Goal: Transaction & Acquisition: Download file/media

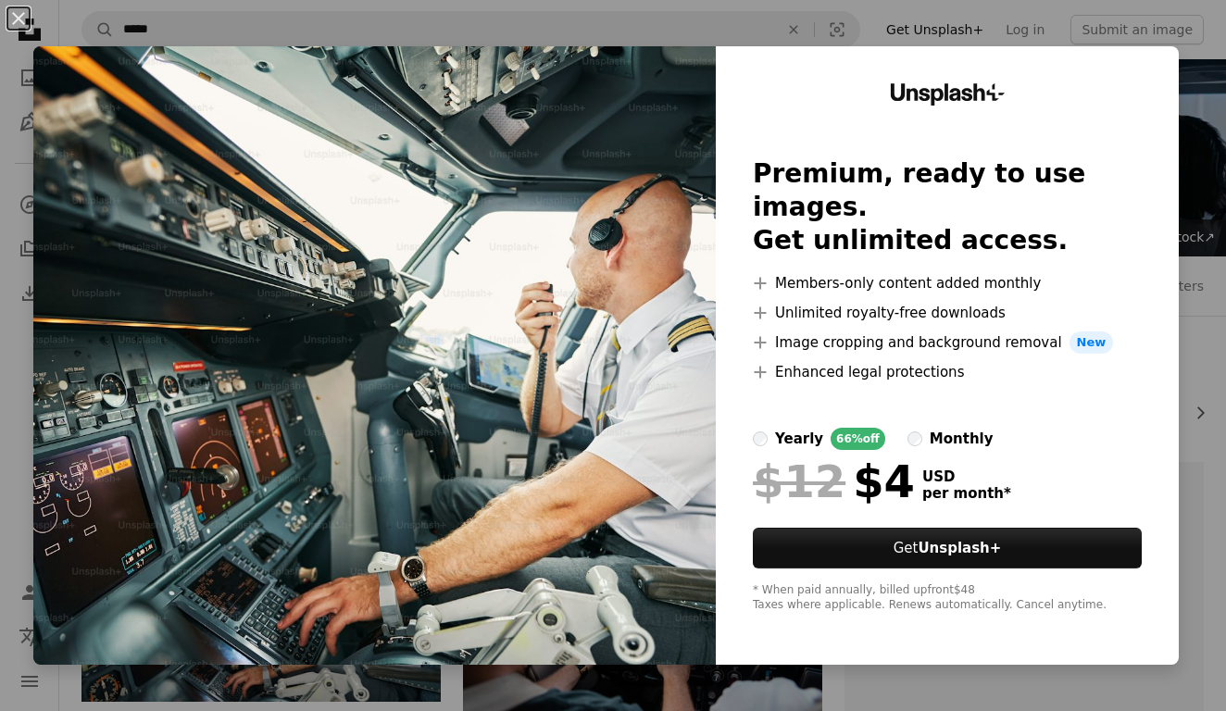
scroll to position [120, 0]
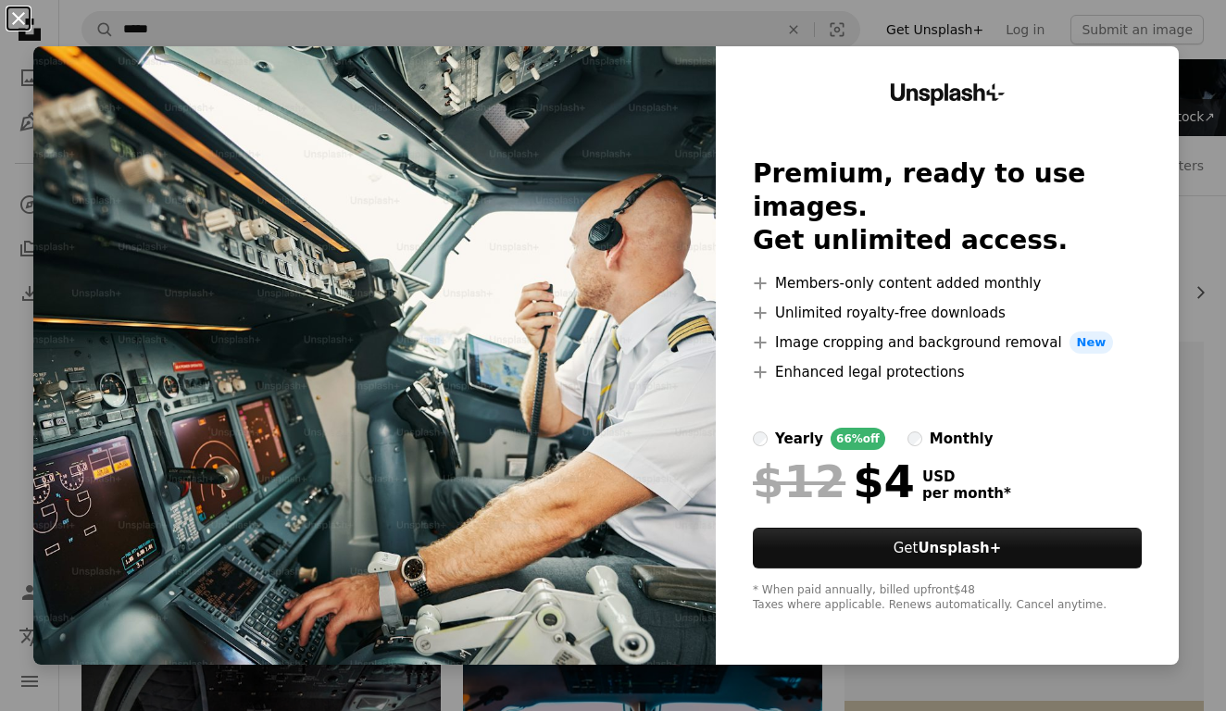
click at [17, 15] on button "An X shape" at bounding box center [18, 18] width 22 height 22
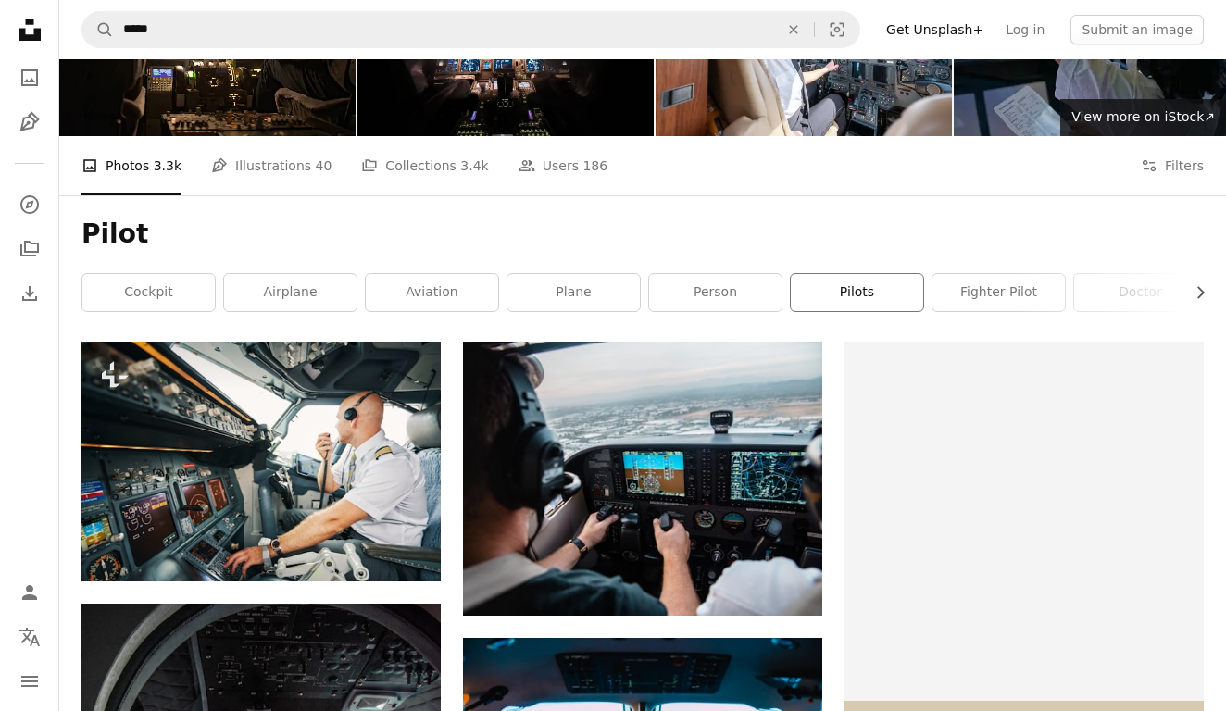
click at [882, 281] on link "pilots" at bounding box center [857, 292] width 132 height 37
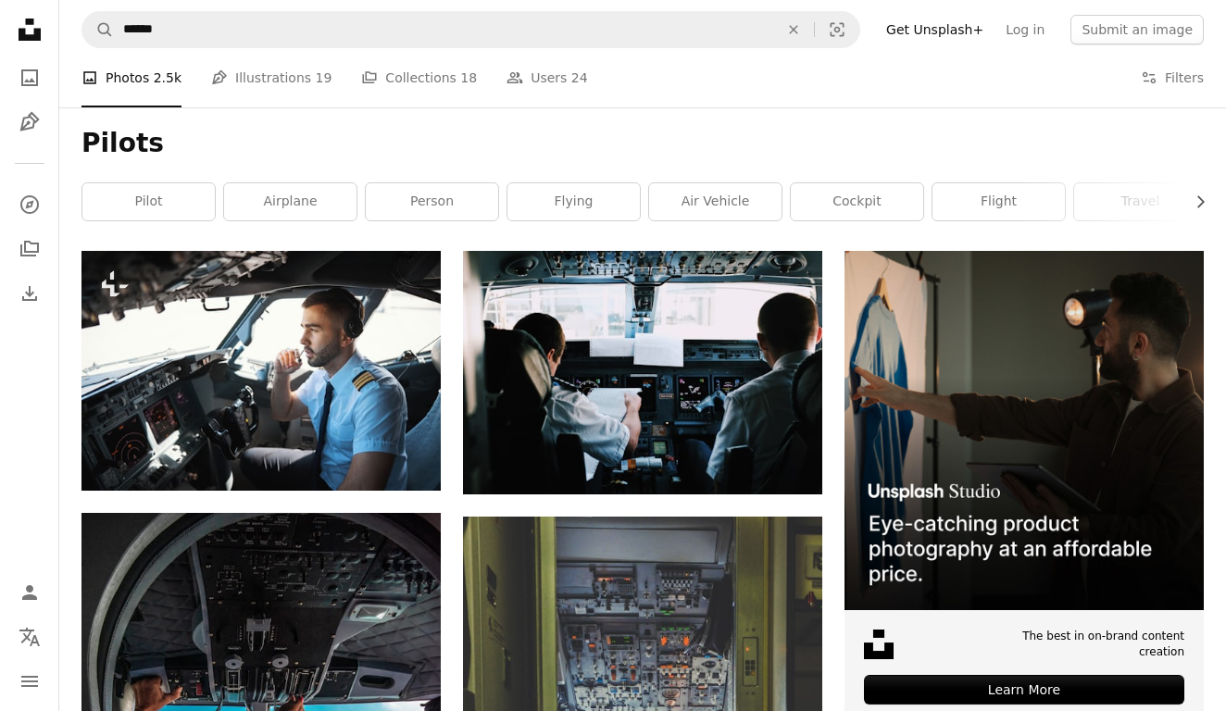
scroll to position [211, 0]
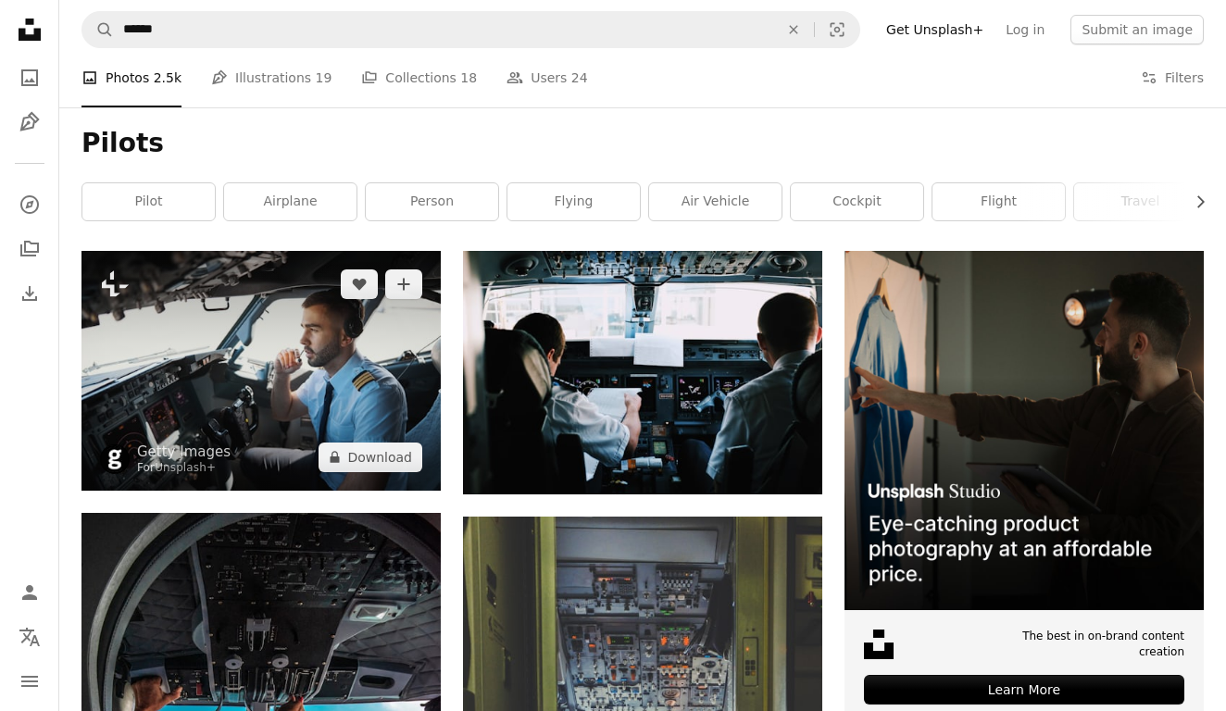
click at [342, 482] on img at bounding box center [260, 370] width 359 height 239
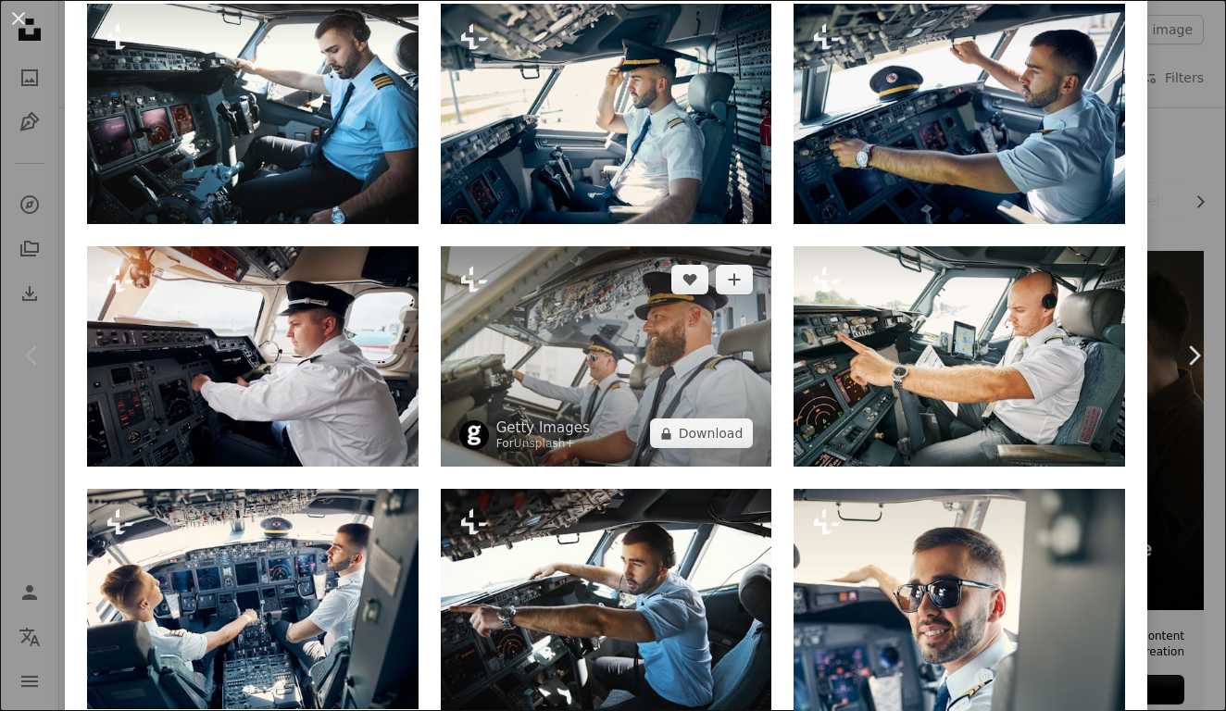
scroll to position [1372, 0]
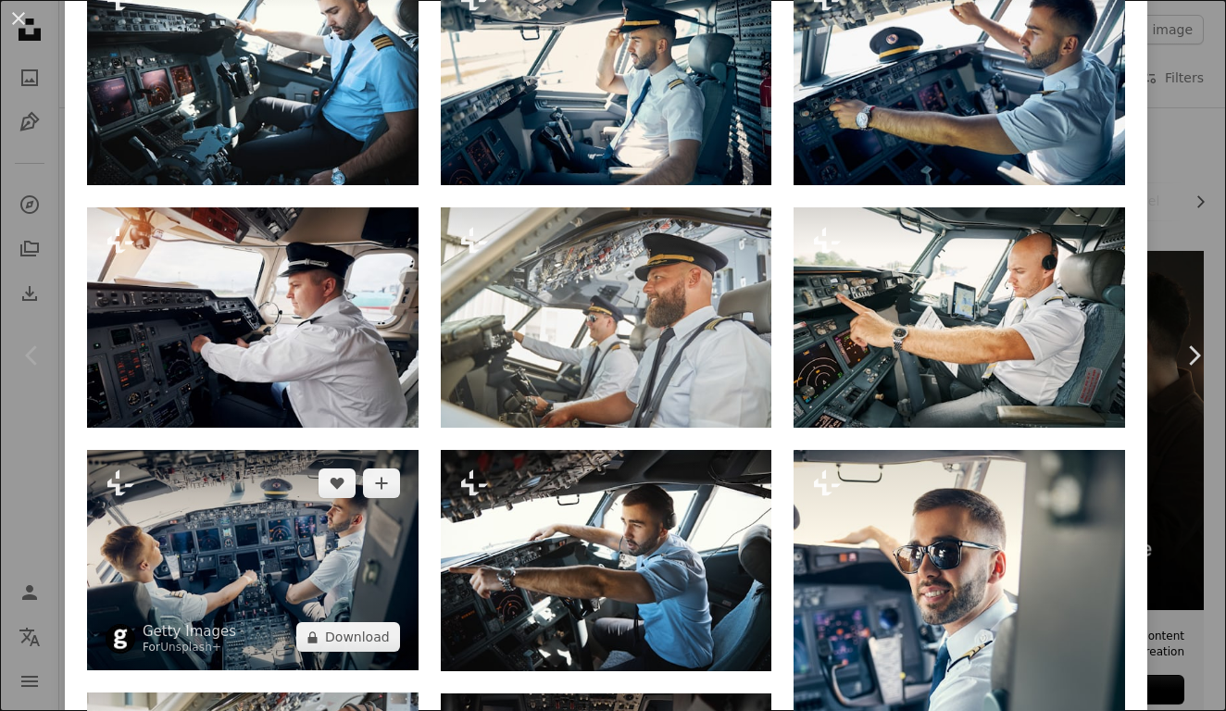
click at [312, 538] on img at bounding box center [253, 560] width 332 height 220
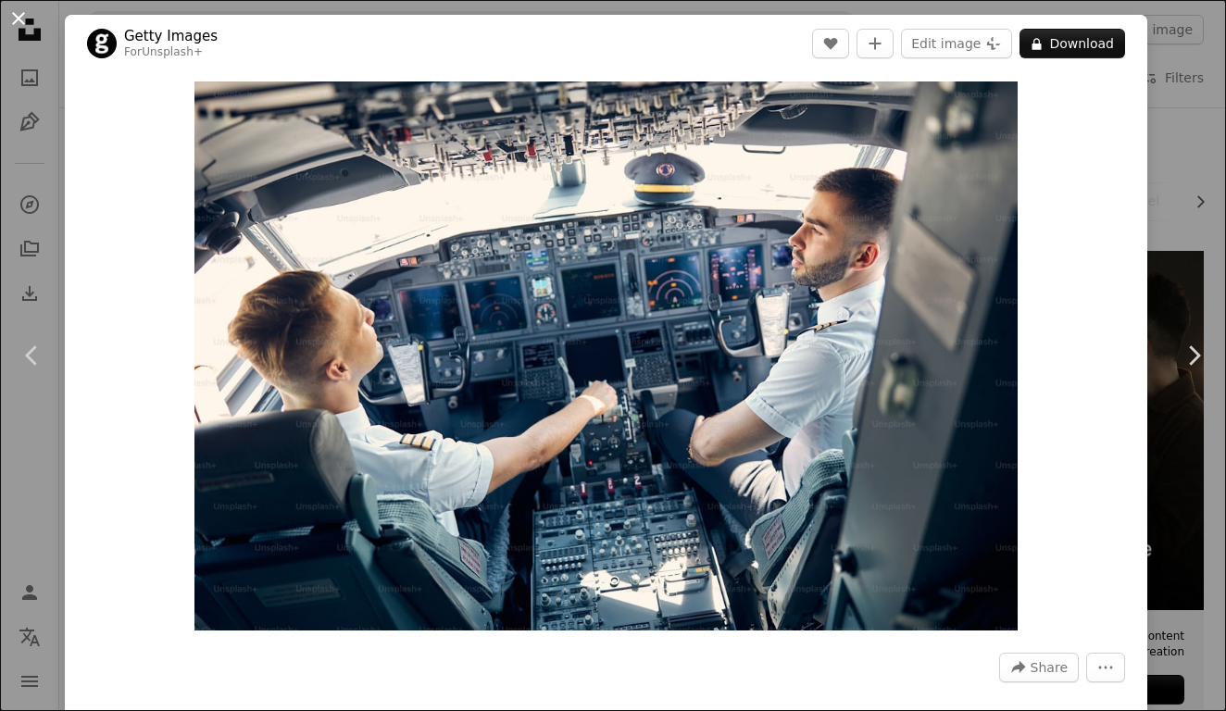
click at [23, 19] on button "An X shape" at bounding box center [18, 18] width 22 height 22
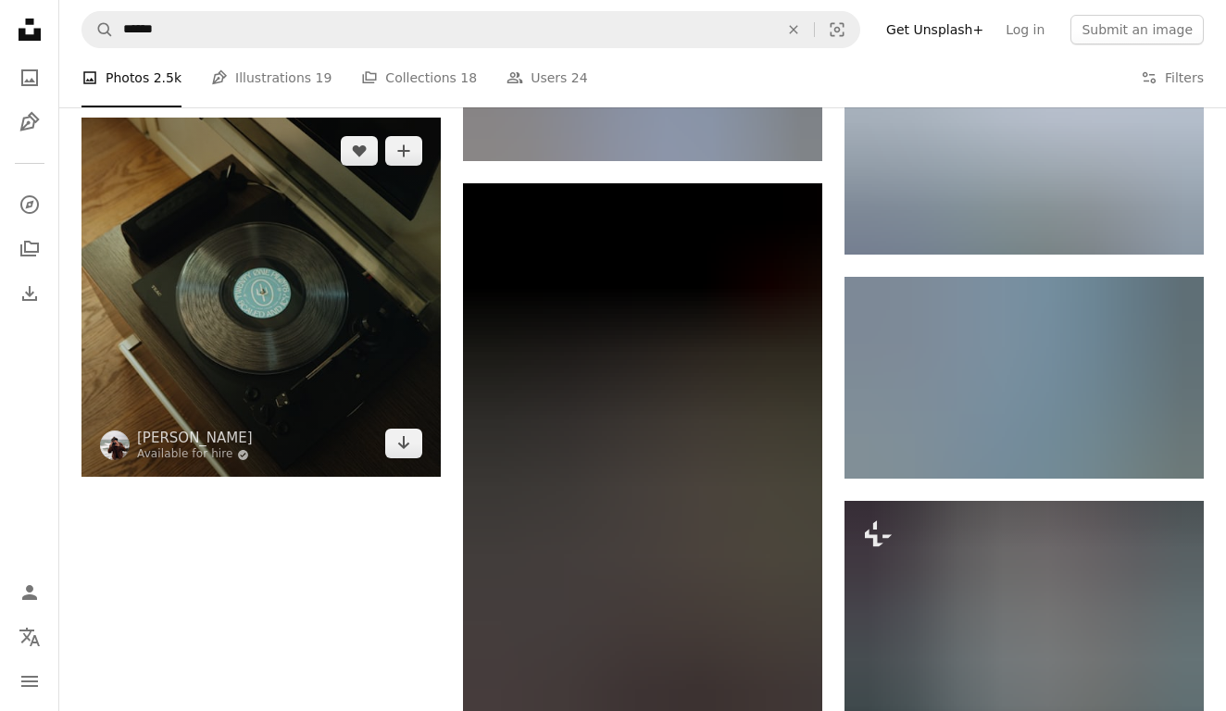
scroll to position [1847, 0]
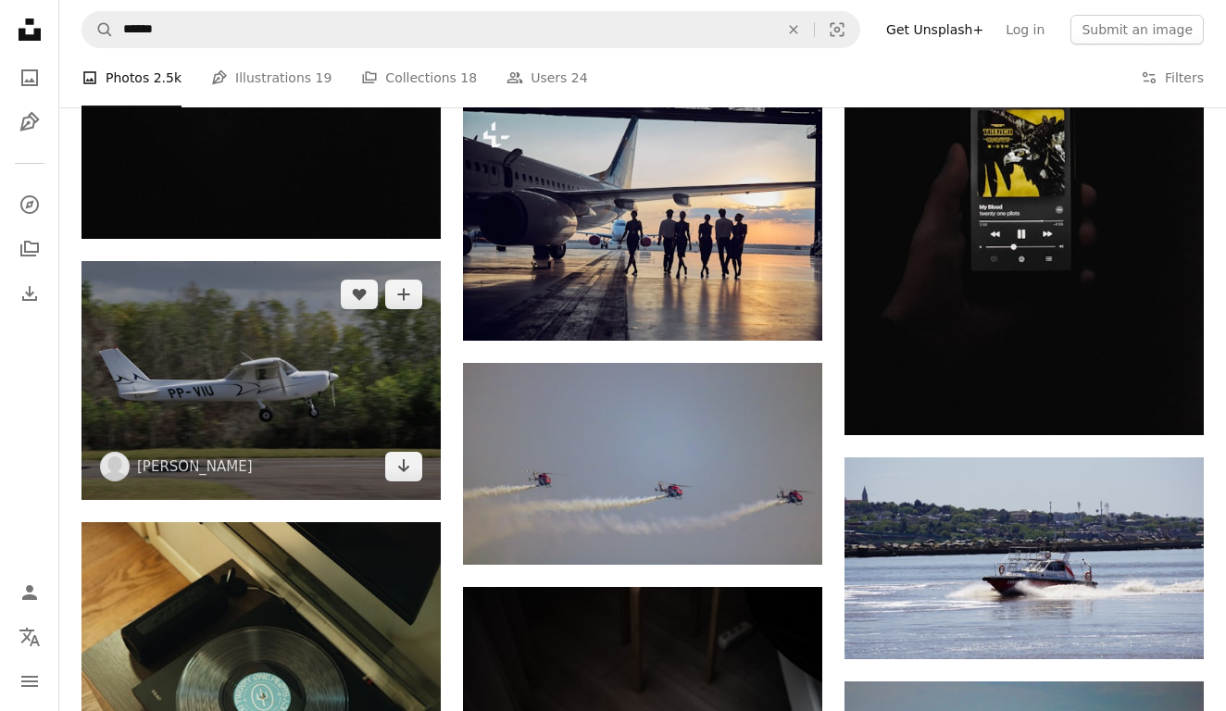
click at [269, 336] on img at bounding box center [260, 380] width 359 height 239
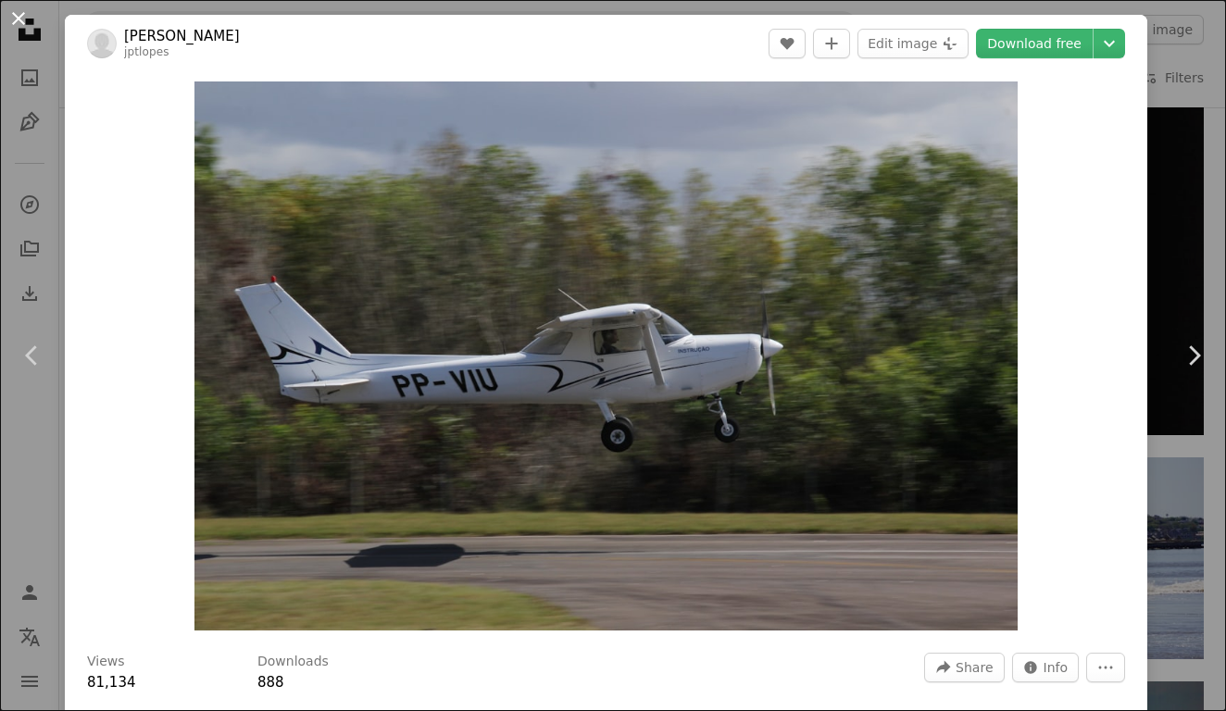
click at [19, 16] on button "An X shape" at bounding box center [18, 18] width 22 height 22
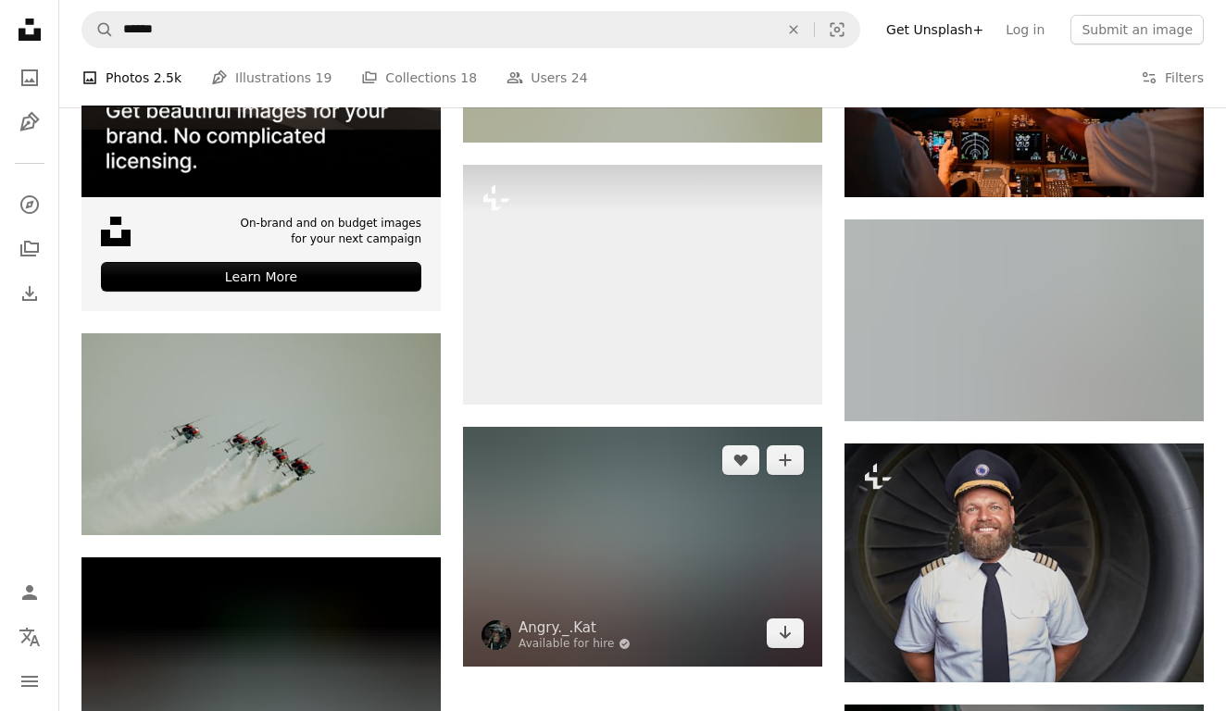
scroll to position [4257, 0]
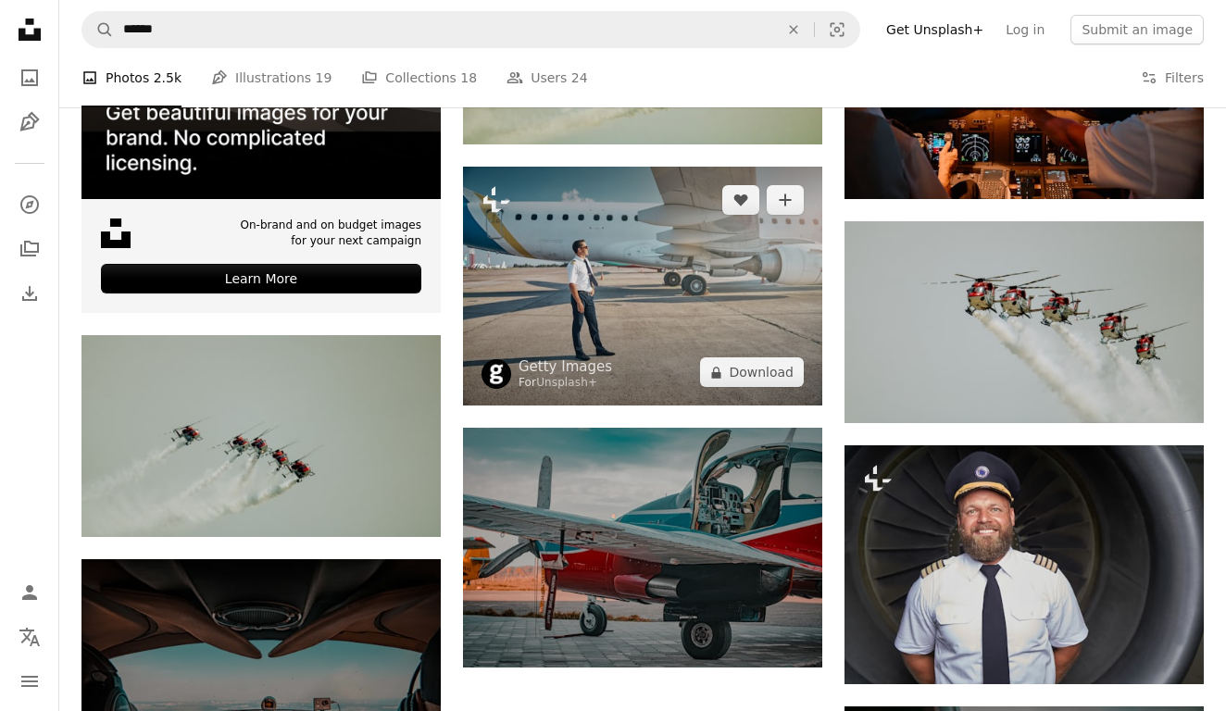
click at [582, 315] on img at bounding box center [642, 286] width 359 height 239
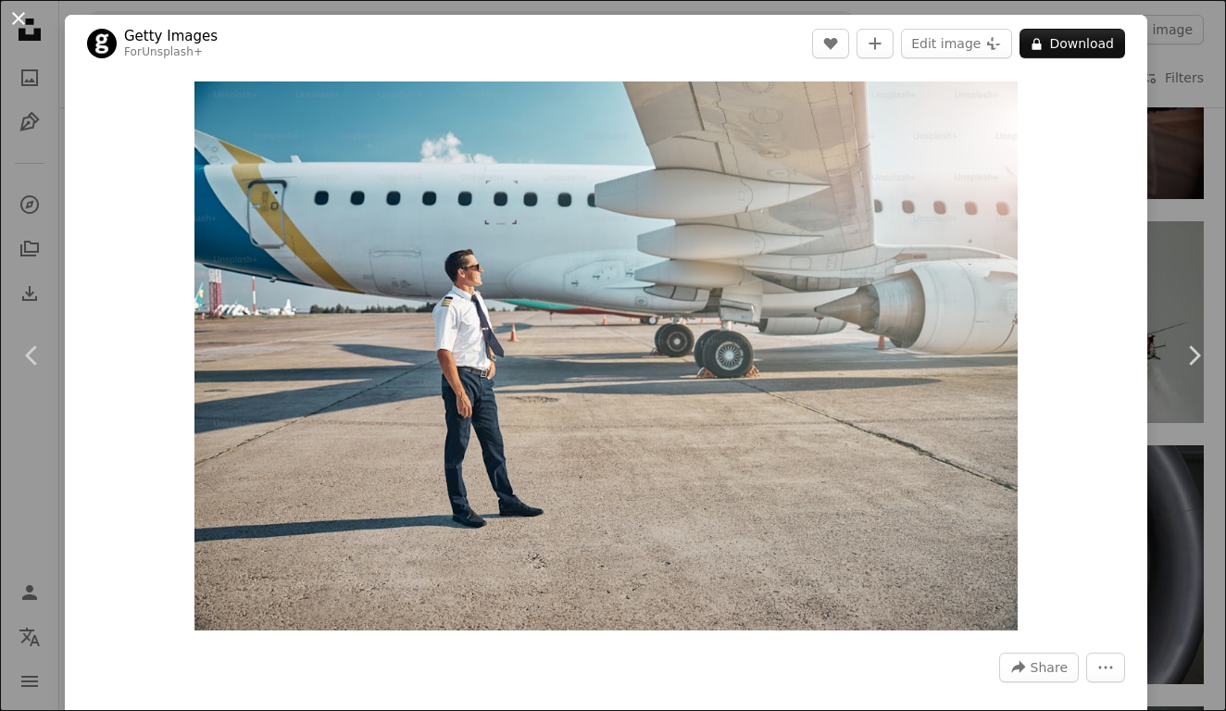
click at [16, 19] on button "An X shape" at bounding box center [18, 18] width 22 height 22
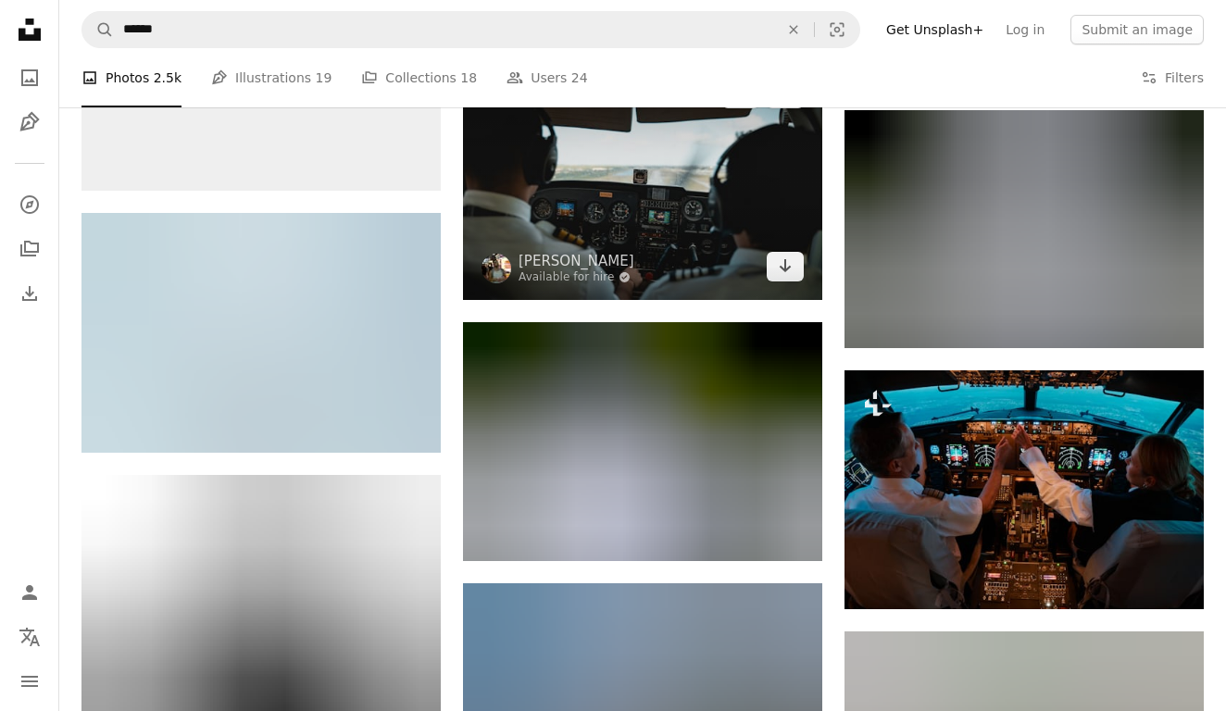
scroll to position [5390, 0]
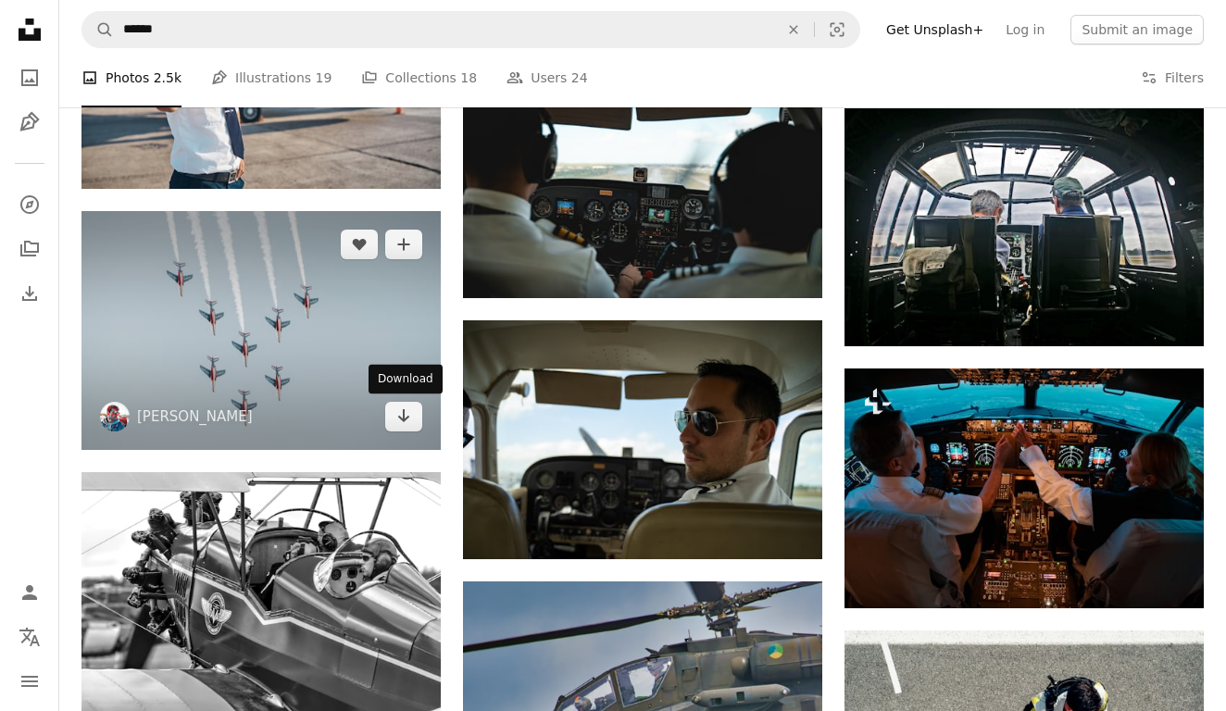
click at [393, 385] on div "Download" at bounding box center [406, 380] width 74 height 30
click at [404, 409] on icon "Download" at bounding box center [404, 415] width 12 height 13
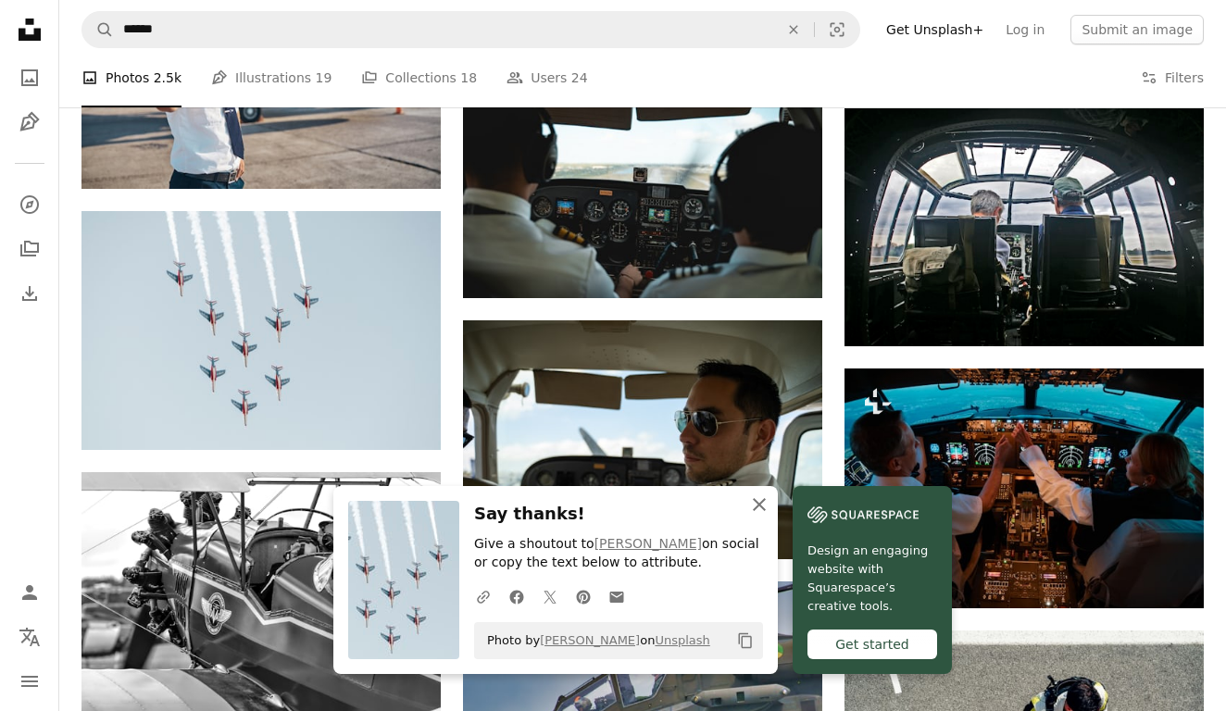
click at [752, 506] on icon "An X shape" at bounding box center [759, 505] width 22 height 22
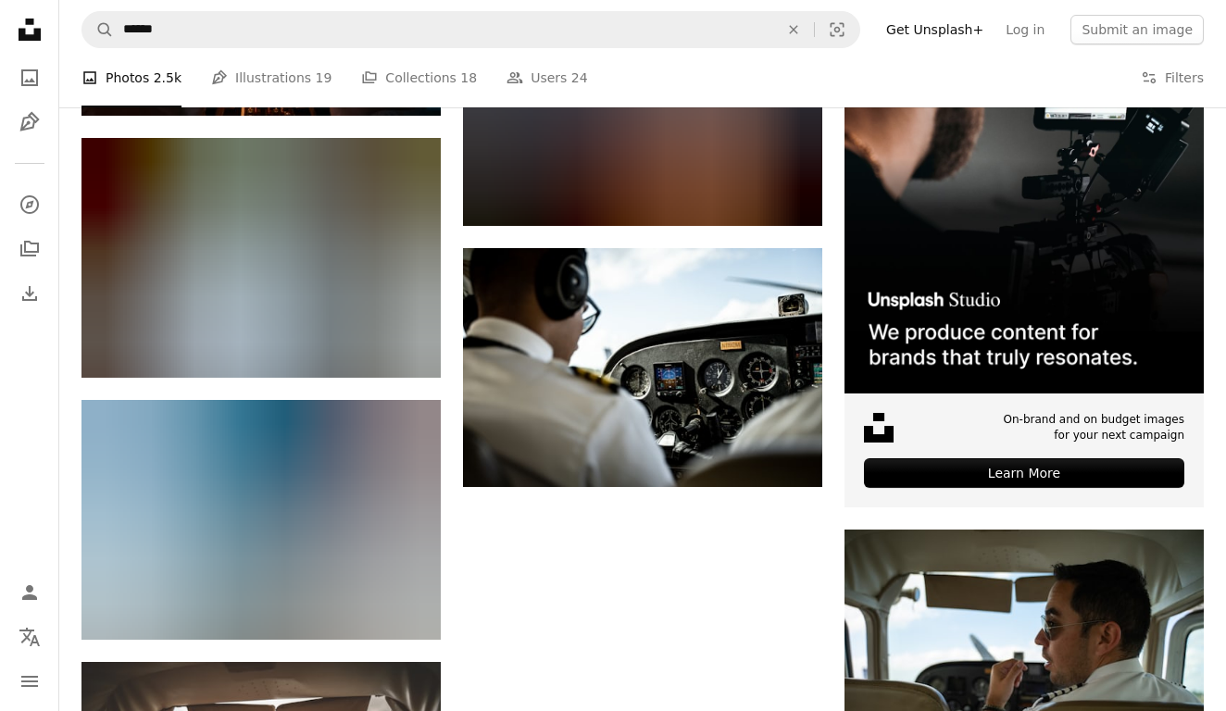
scroll to position [6253, 0]
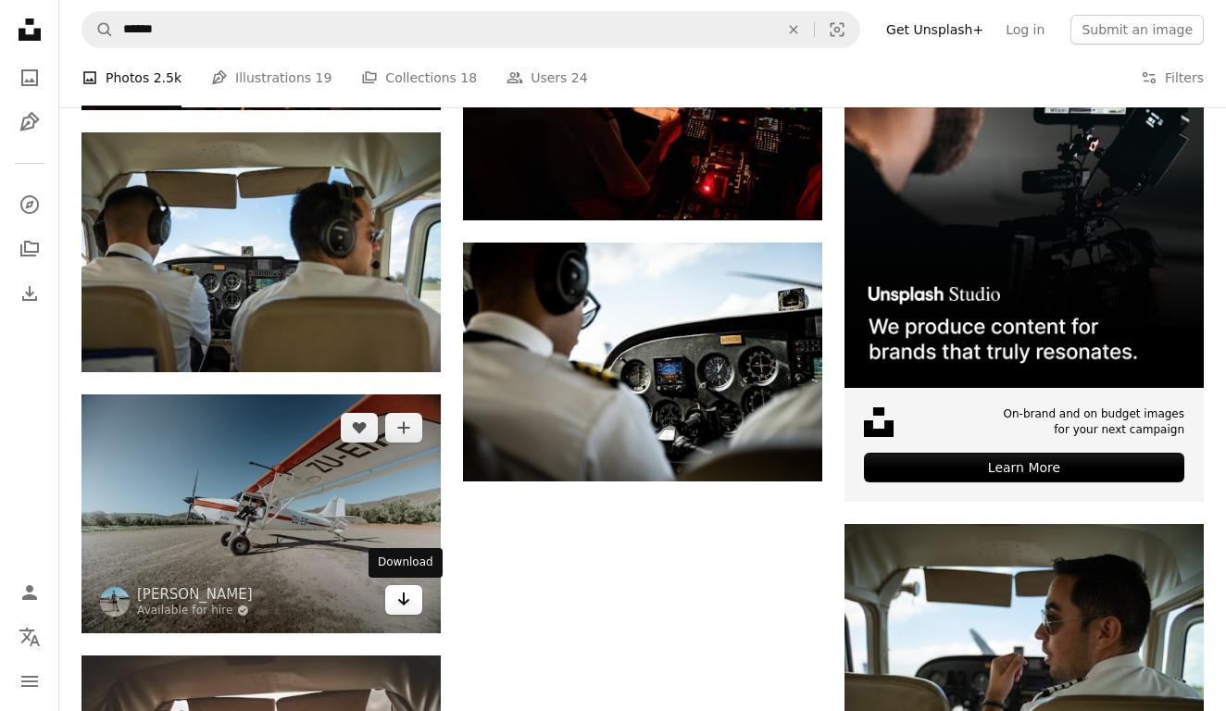
click at [405, 600] on icon "Download" at bounding box center [404, 599] width 12 height 13
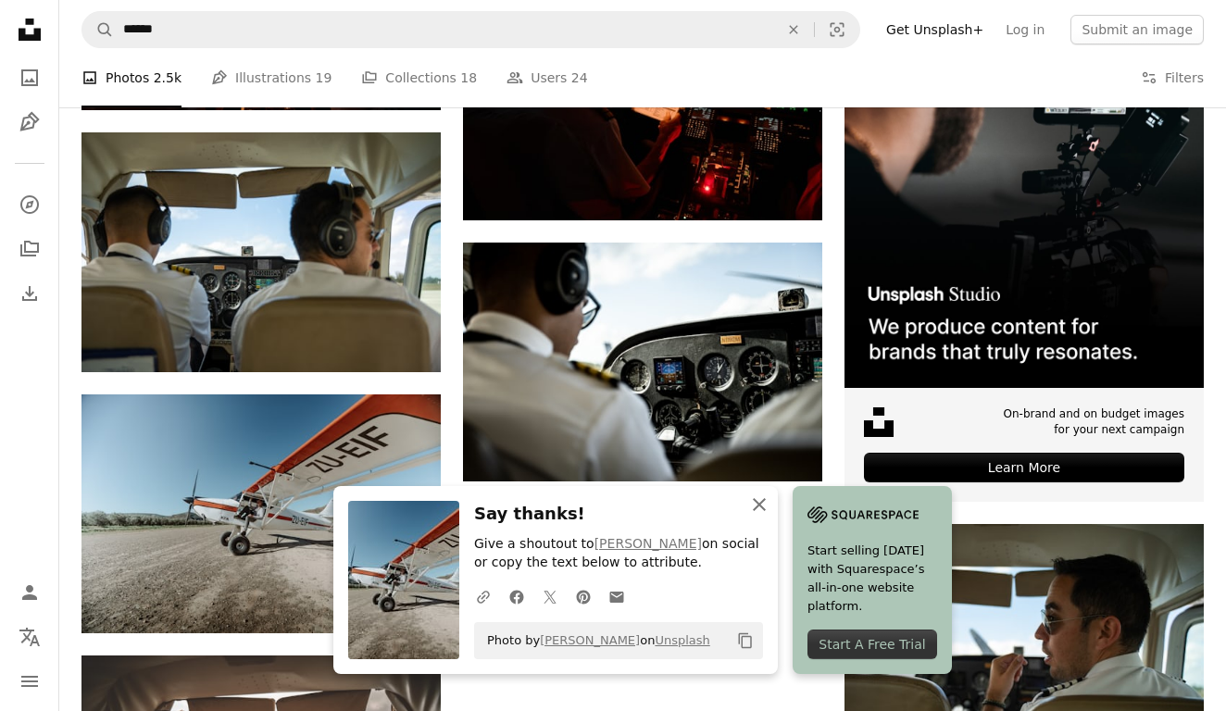
click at [757, 509] on icon "button" at bounding box center [759, 504] width 13 height 13
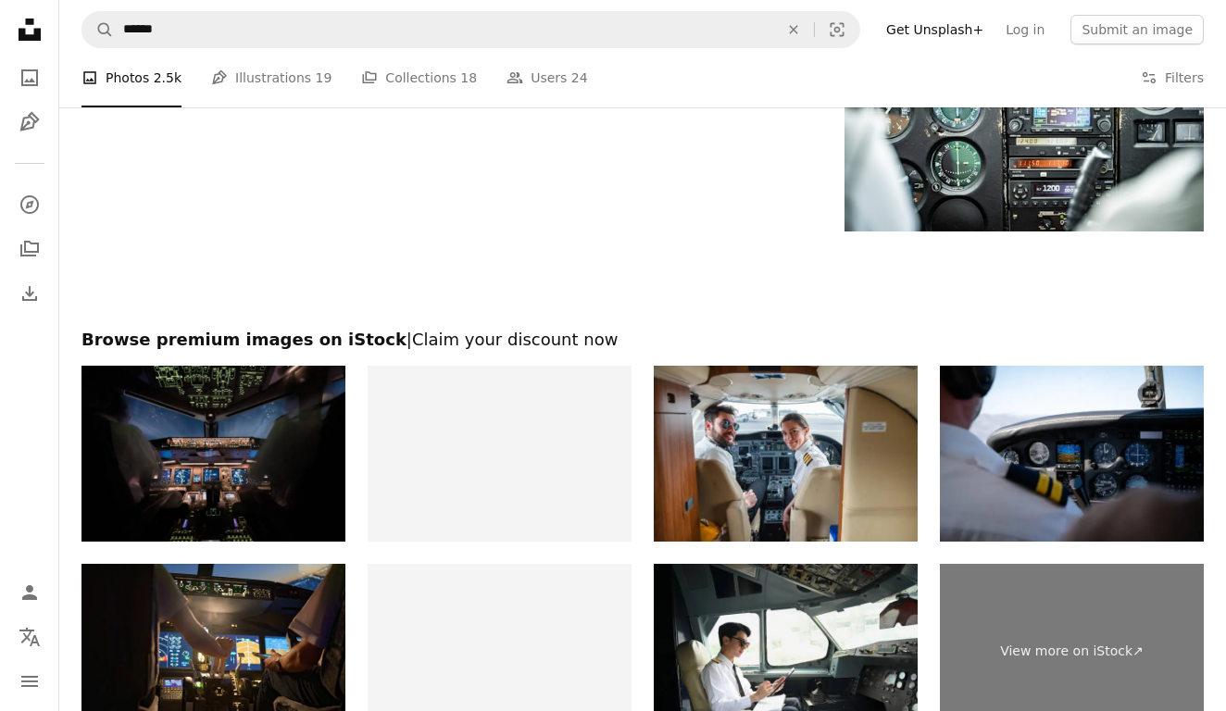
scroll to position [7568, 0]
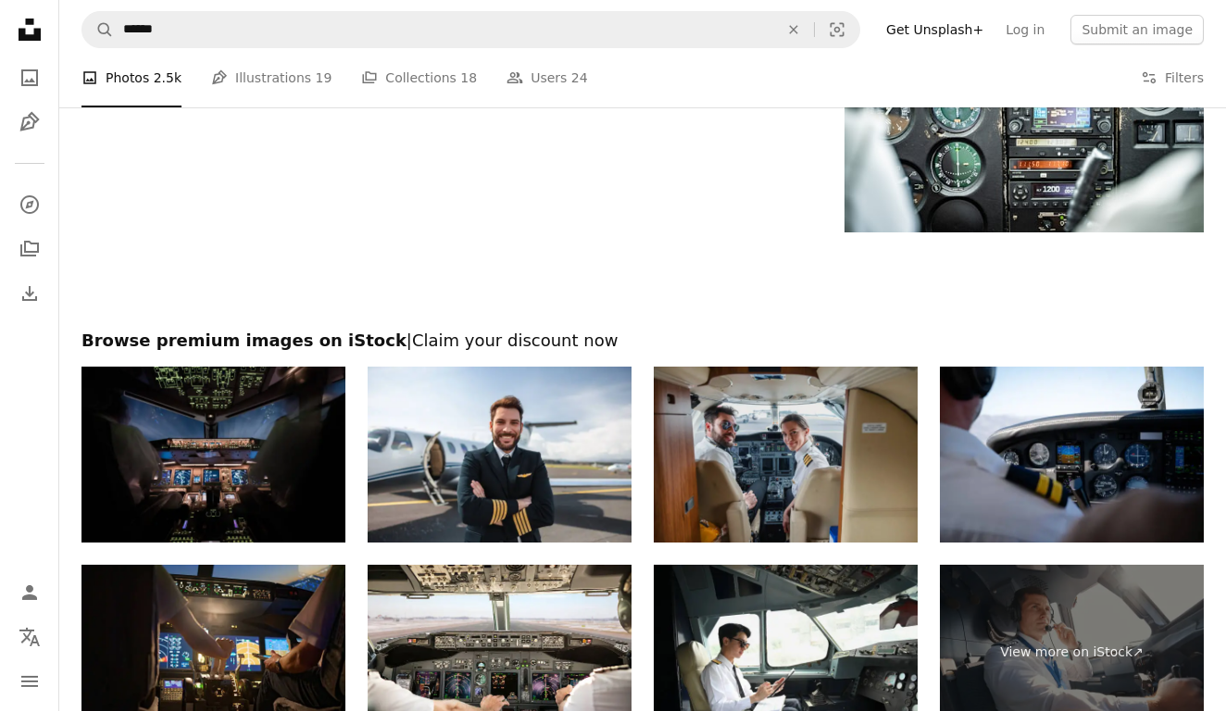
click at [746, 447] on img at bounding box center [786, 455] width 264 height 176
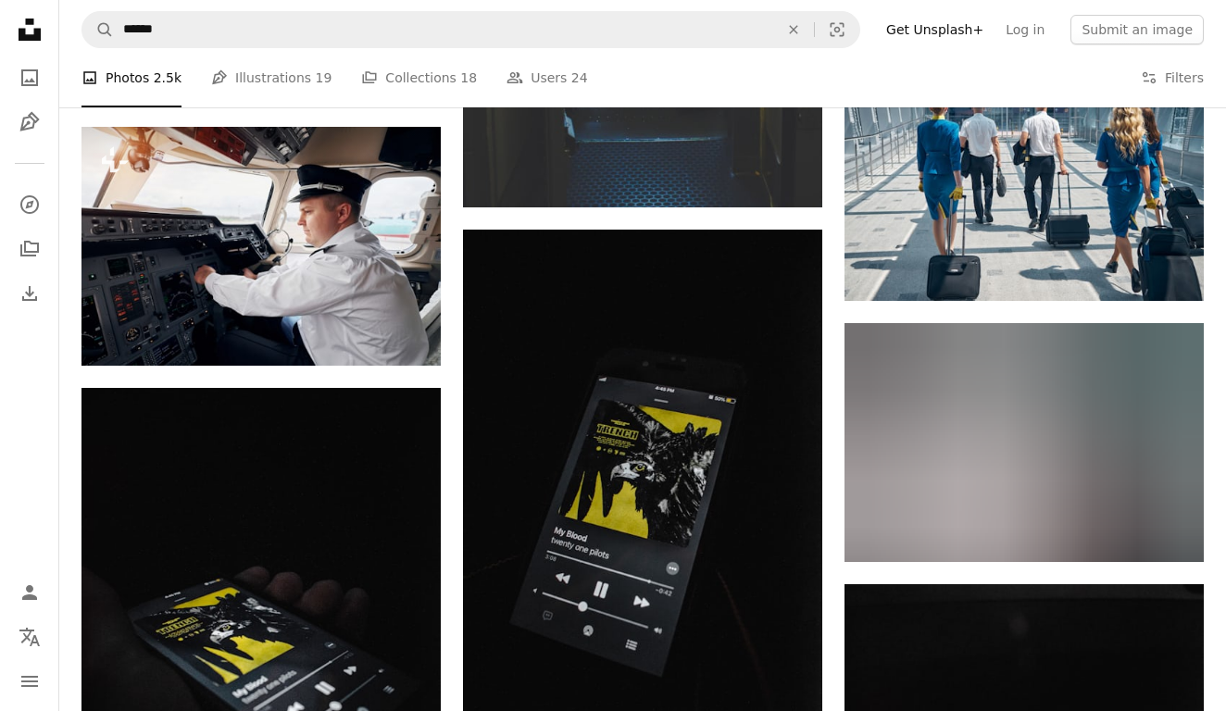
scroll to position [1108, 0]
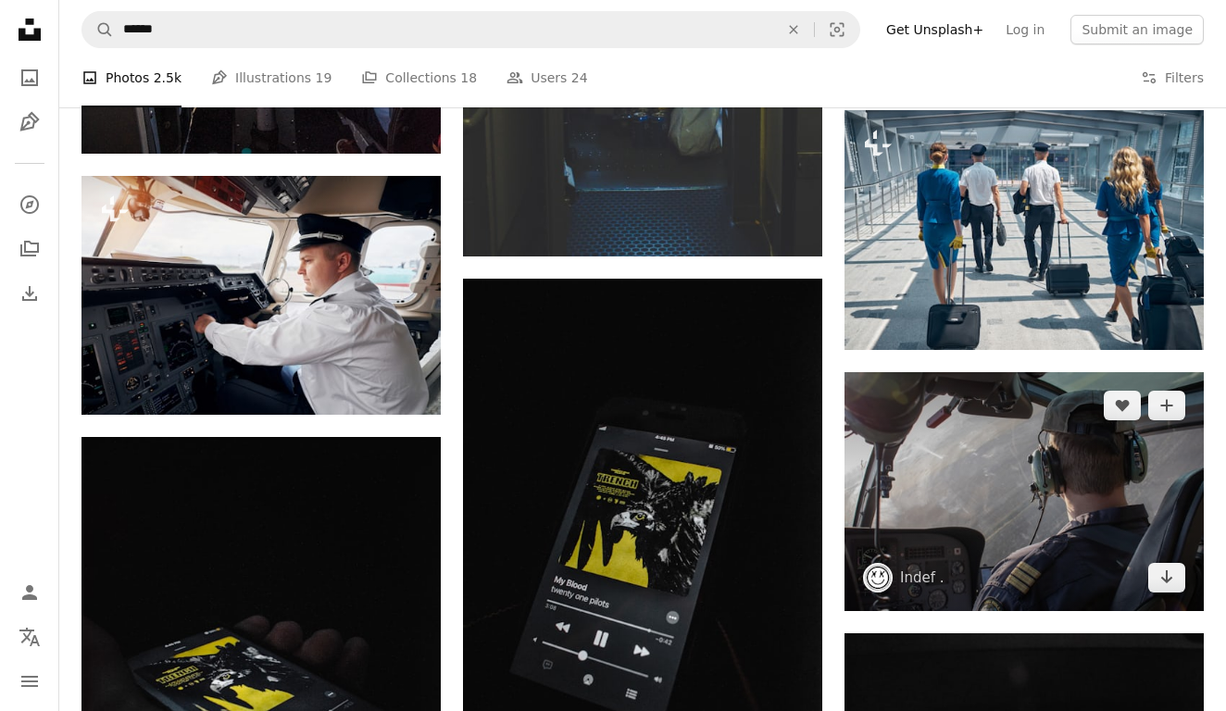
click at [930, 470] on img at bounding box center [1024, 491] width 359 height 239
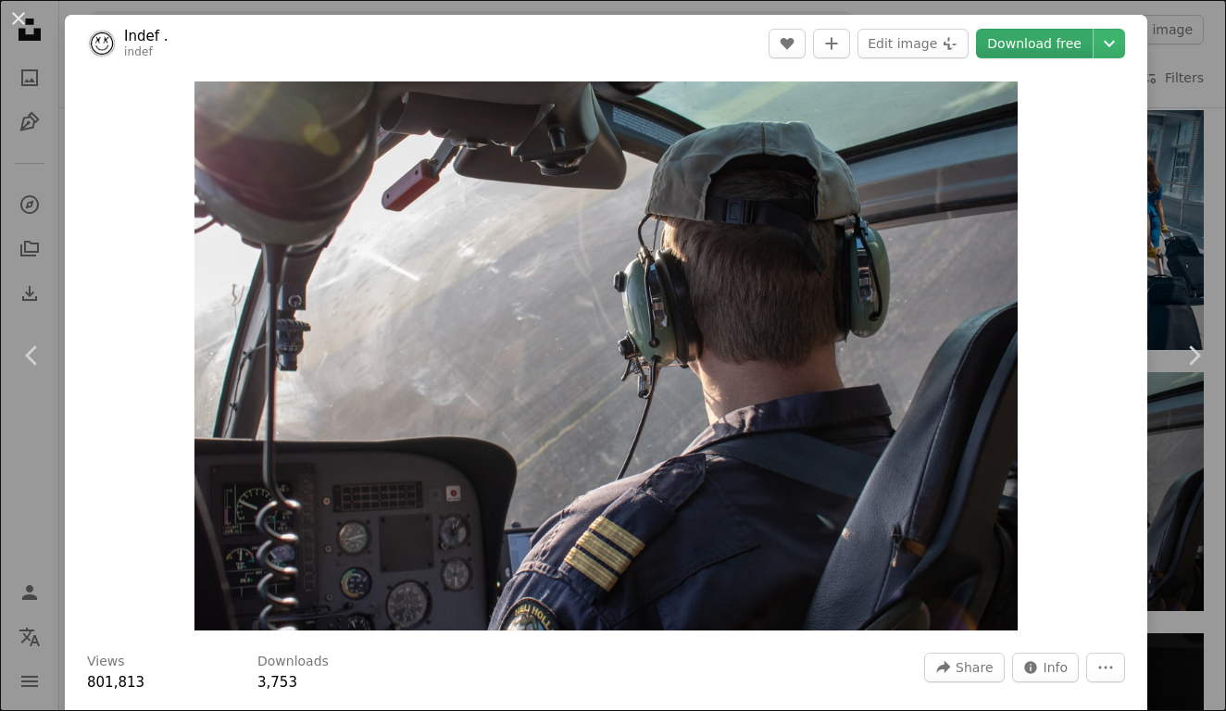
click at [1051, 44] on link "Download free" at bounding box center [1034, 44] width 117 height 30
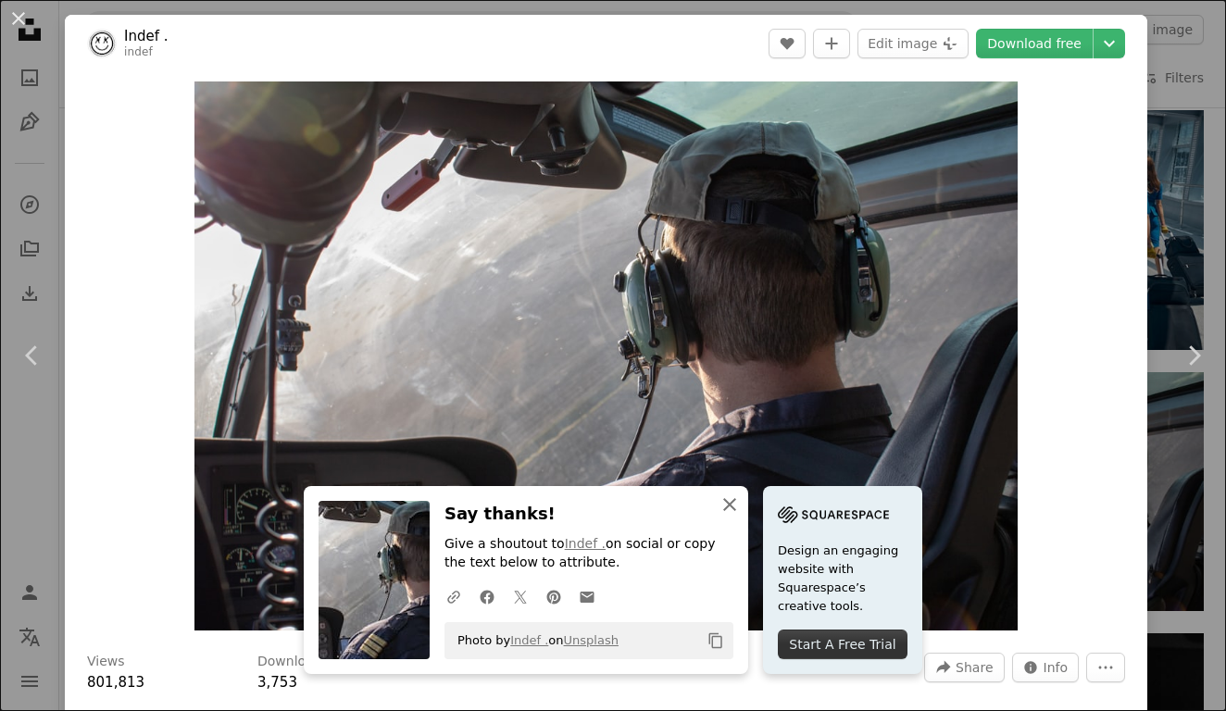
click at [734, 505] on icon "An X shape" at bounding box center [730, 505] width 22 height 22
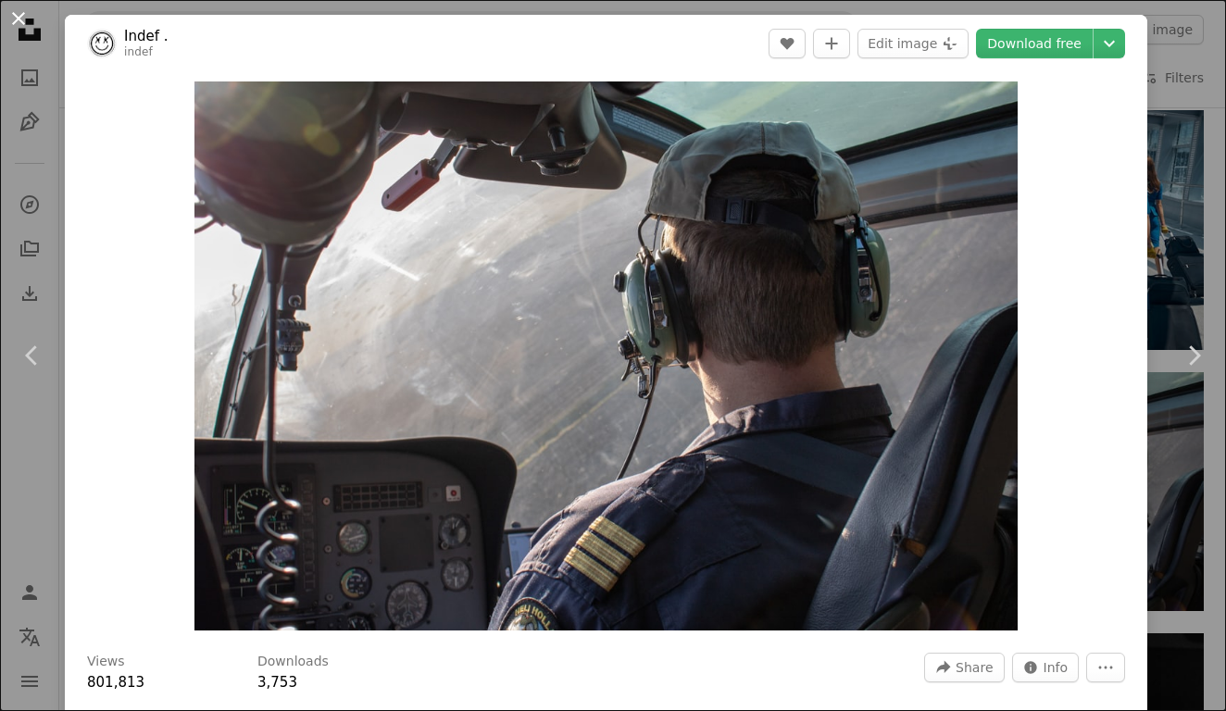
click at [23, 18] on button "An X shape" at bounding box center [18, 18] width 22 height 22
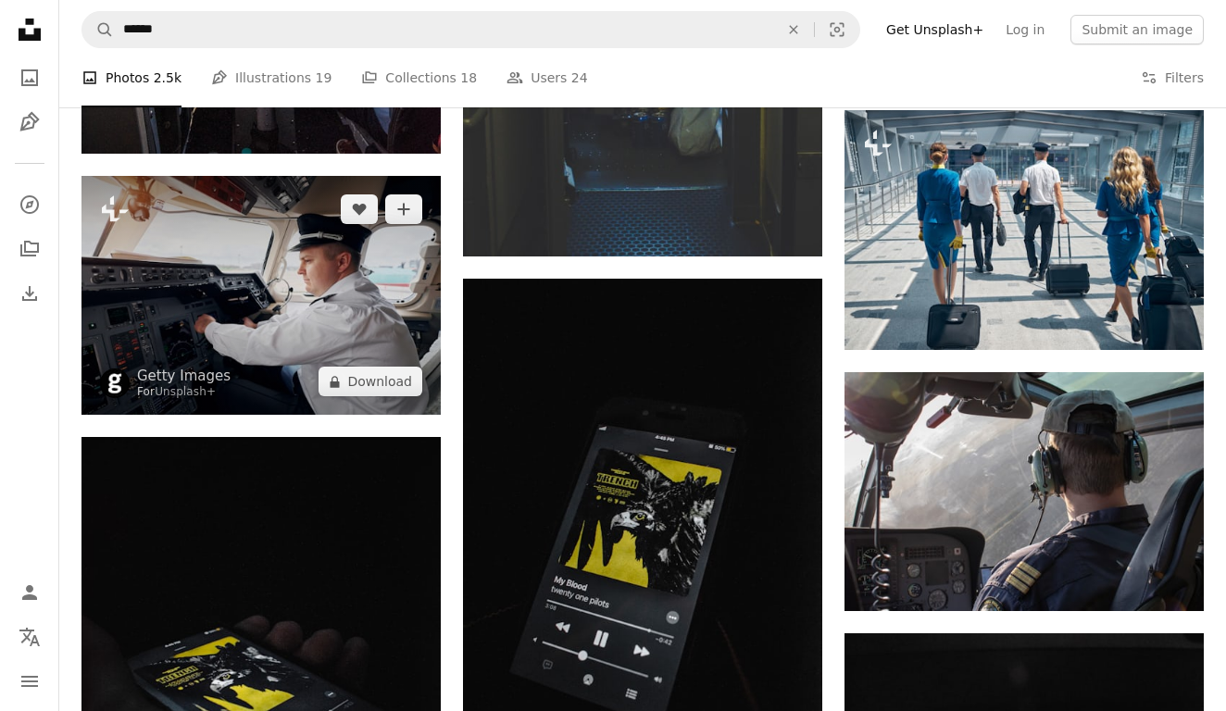
click at [350, 283] on img at bounding box center [260, 295] width 359 height 239
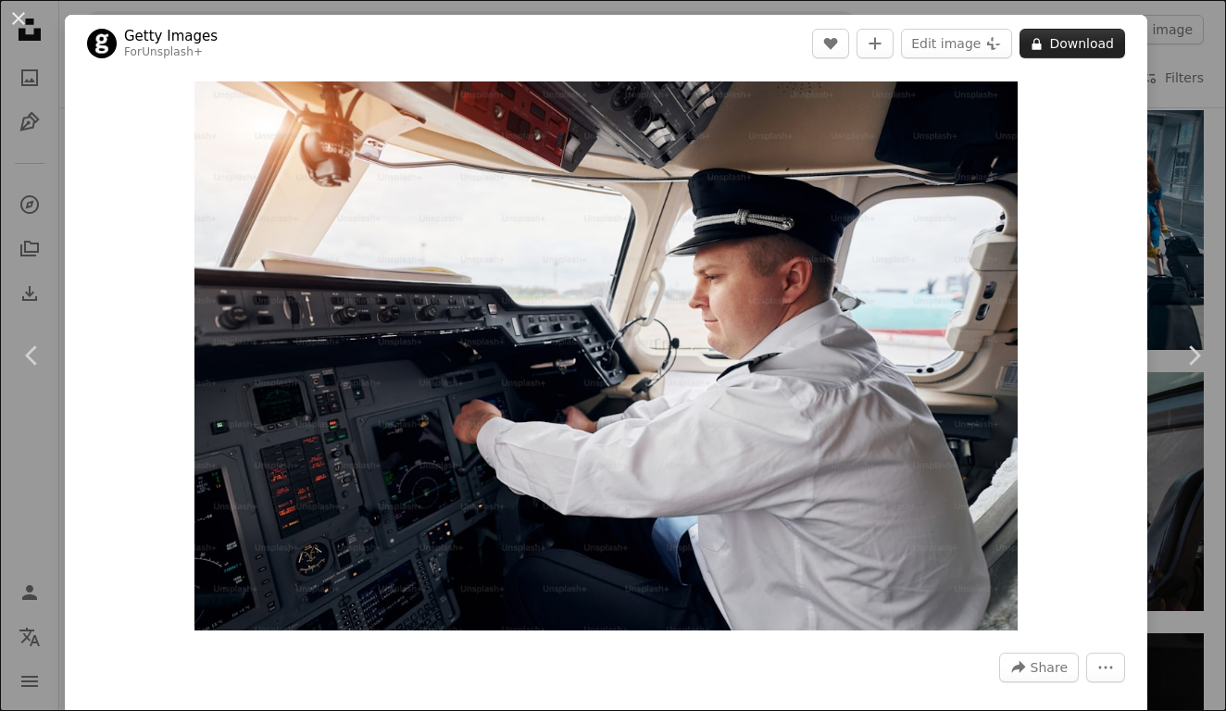
click at [1062, 37] on button "A lock Download" at bounding box center [1073, 44] width 106 height 30
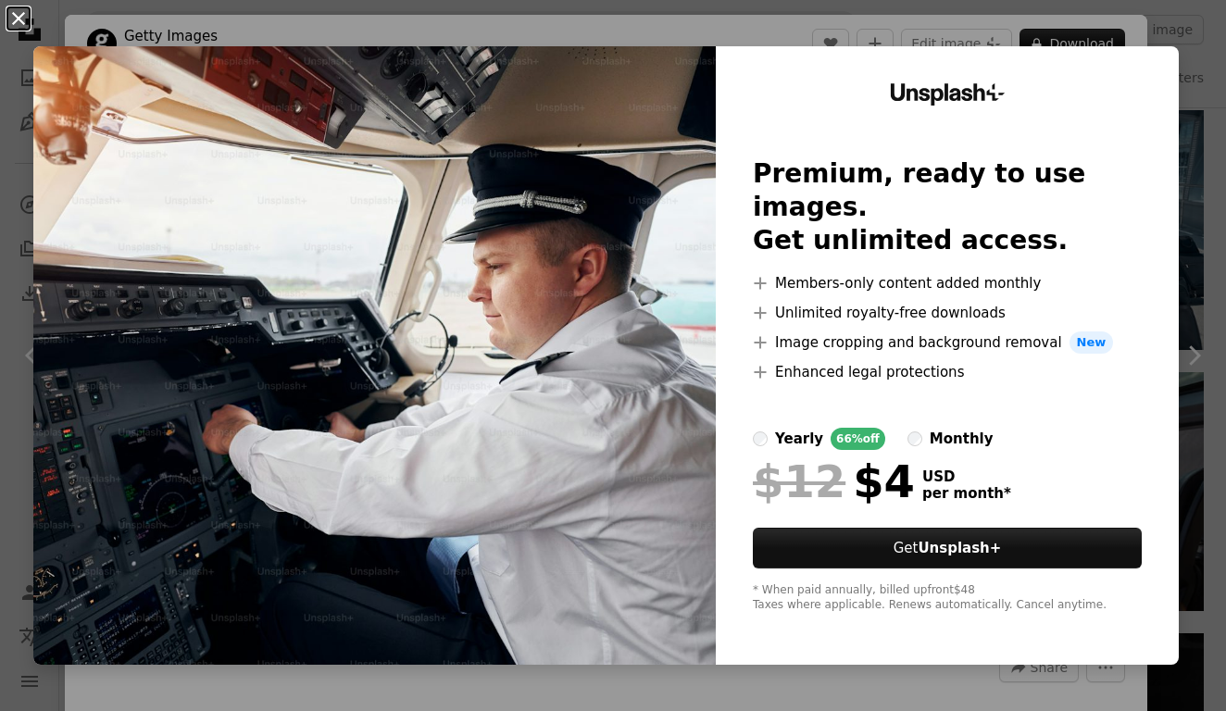
click at [22, 16] on button "An X shape" at bounding box center [18, 18] width 22 height 22
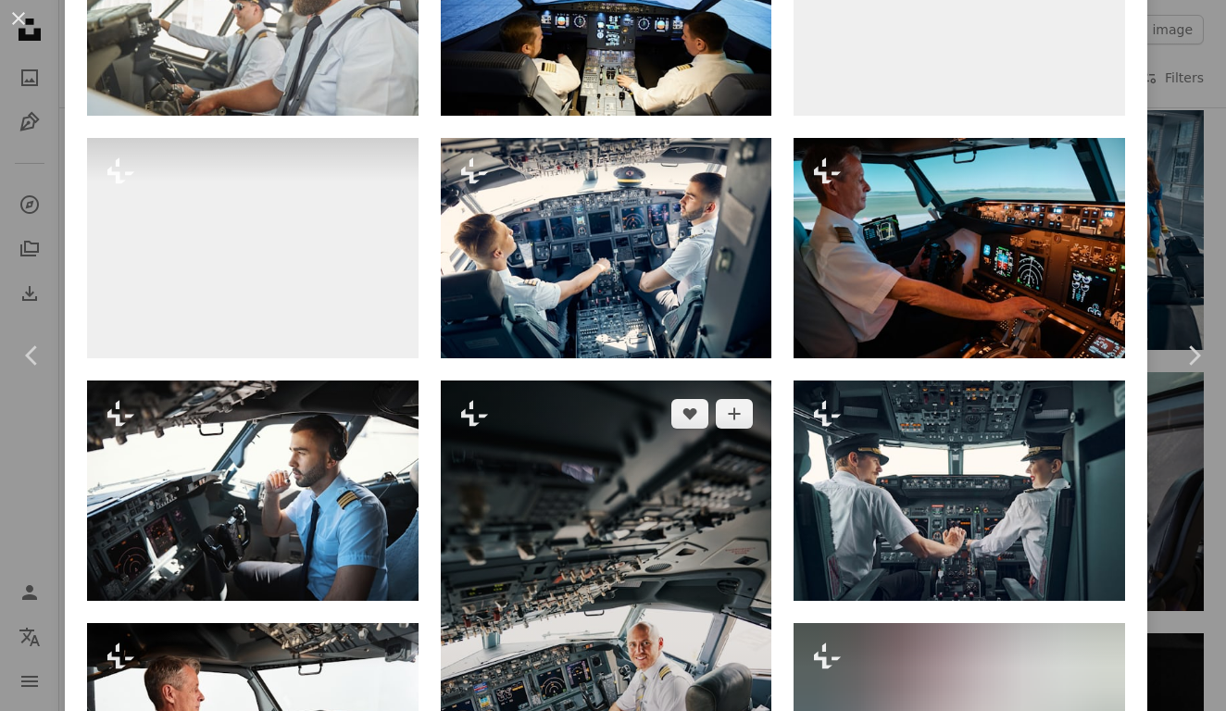
scroll to position [1546, 0]
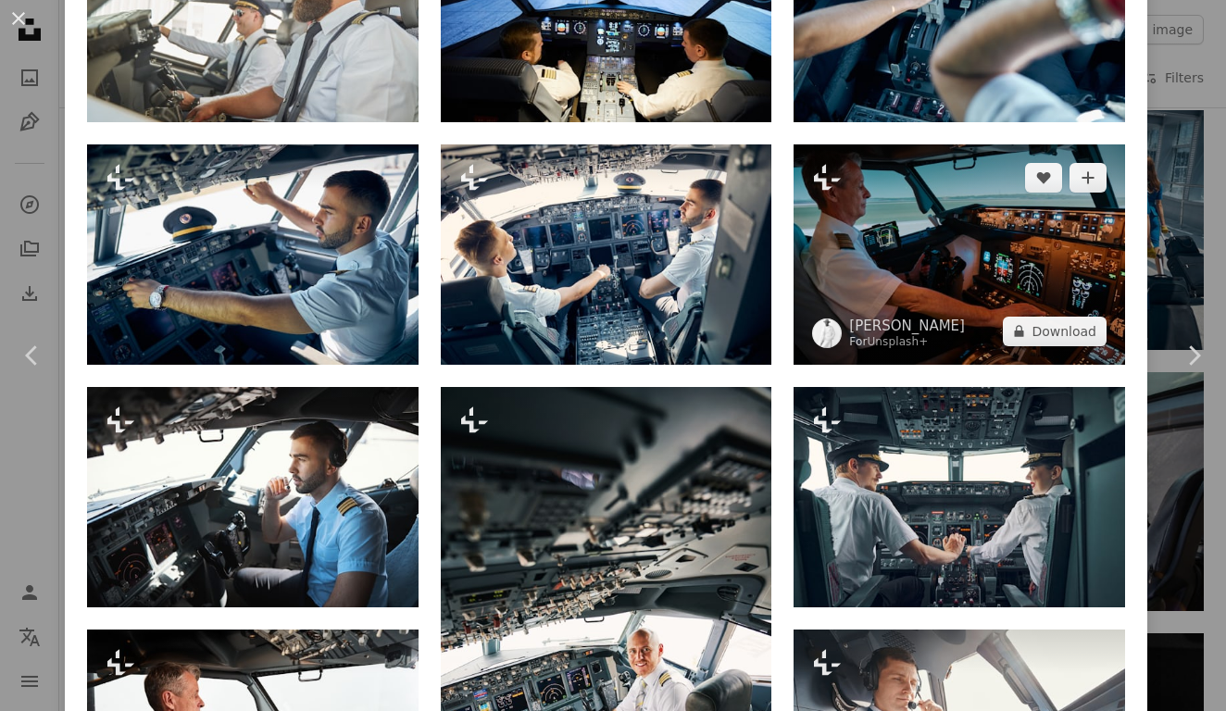
click at [838, 219] on img at bounding box center [960, 254] width 332 height 220
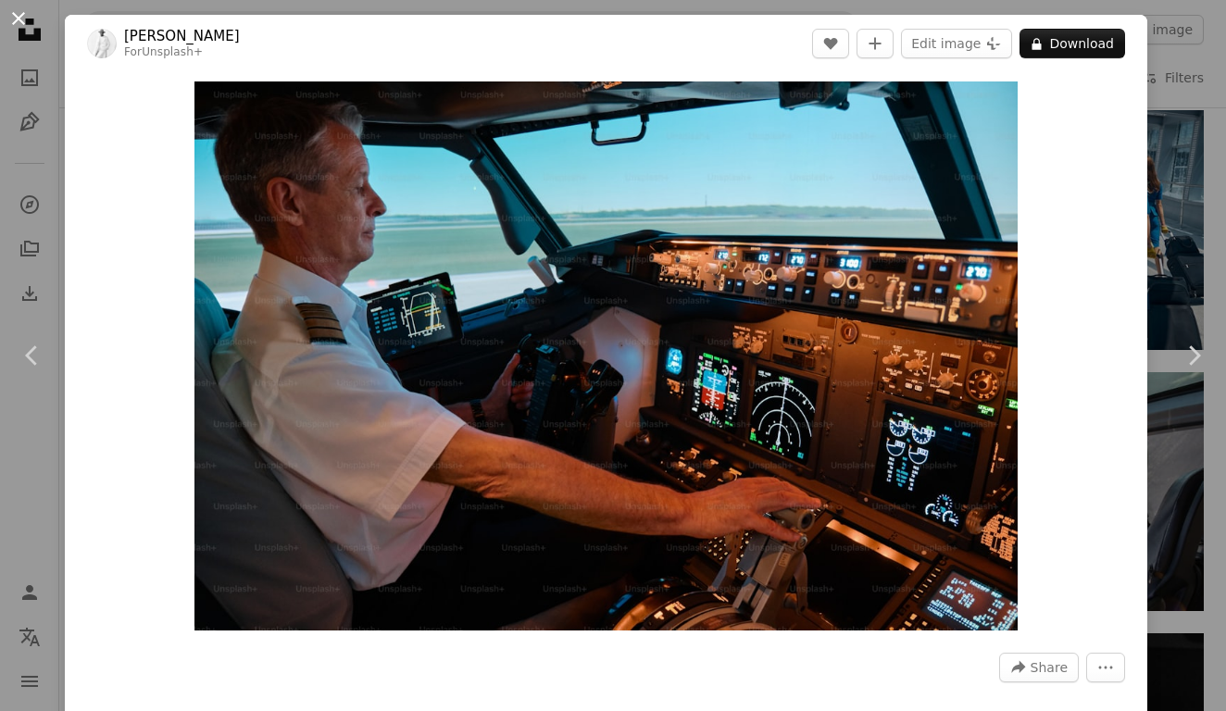
click at [17, 16] on button "An X shape" at bounding box center [18, 18] width 22 height 22
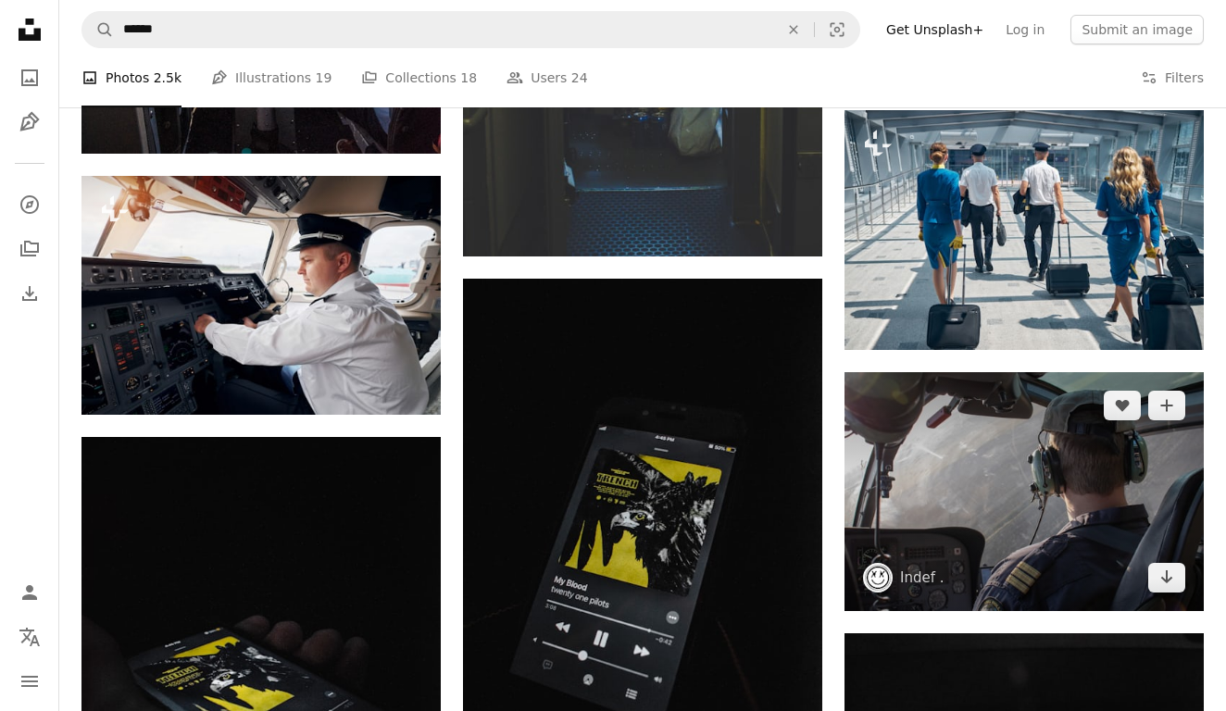
click at [913, 372] on img at bounding box center [1024, 491] width 359 height 239
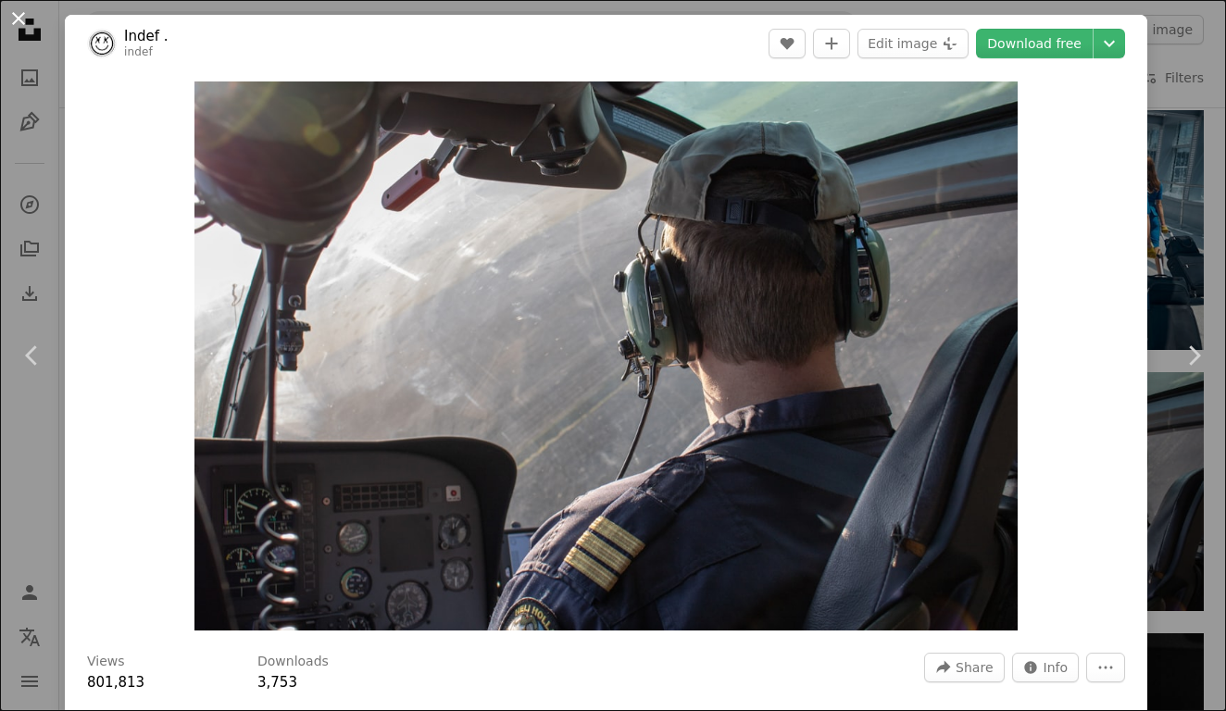
click at [22, 18] on button "An X shape" at bounding box center [18, 18] width 22 height 22
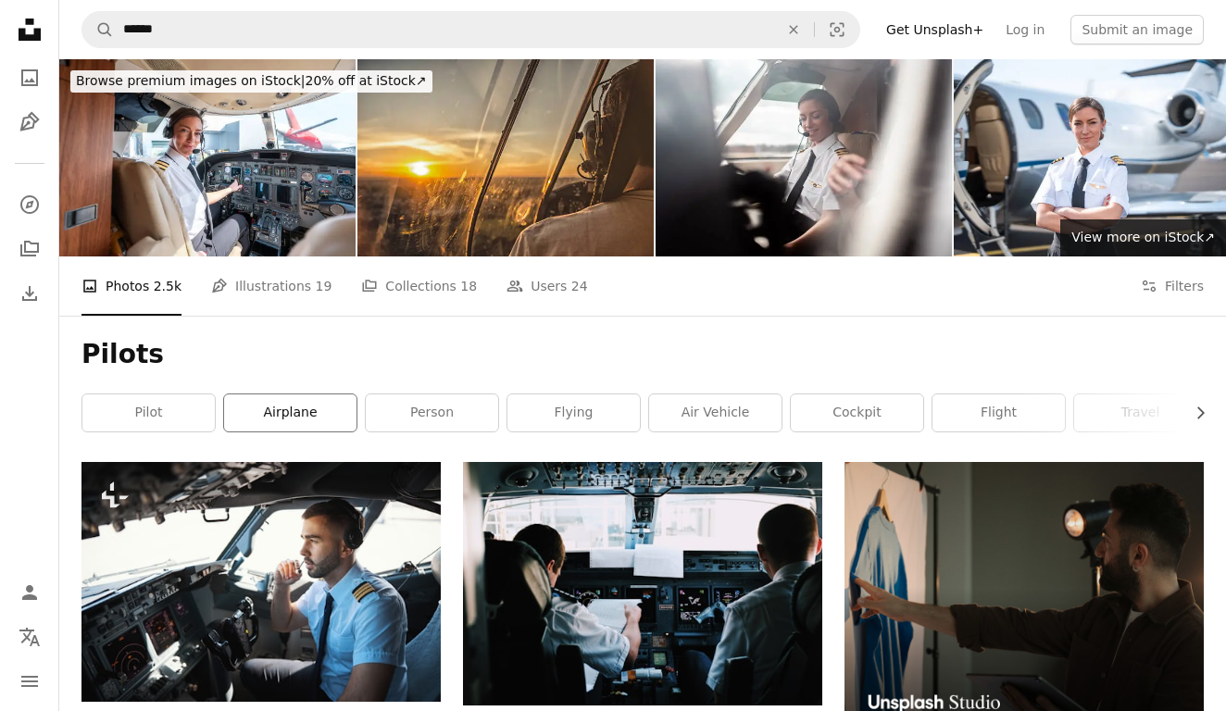
click at [289, 412] on link "airplane" at bounding box center [290, 412] width 132 height 37
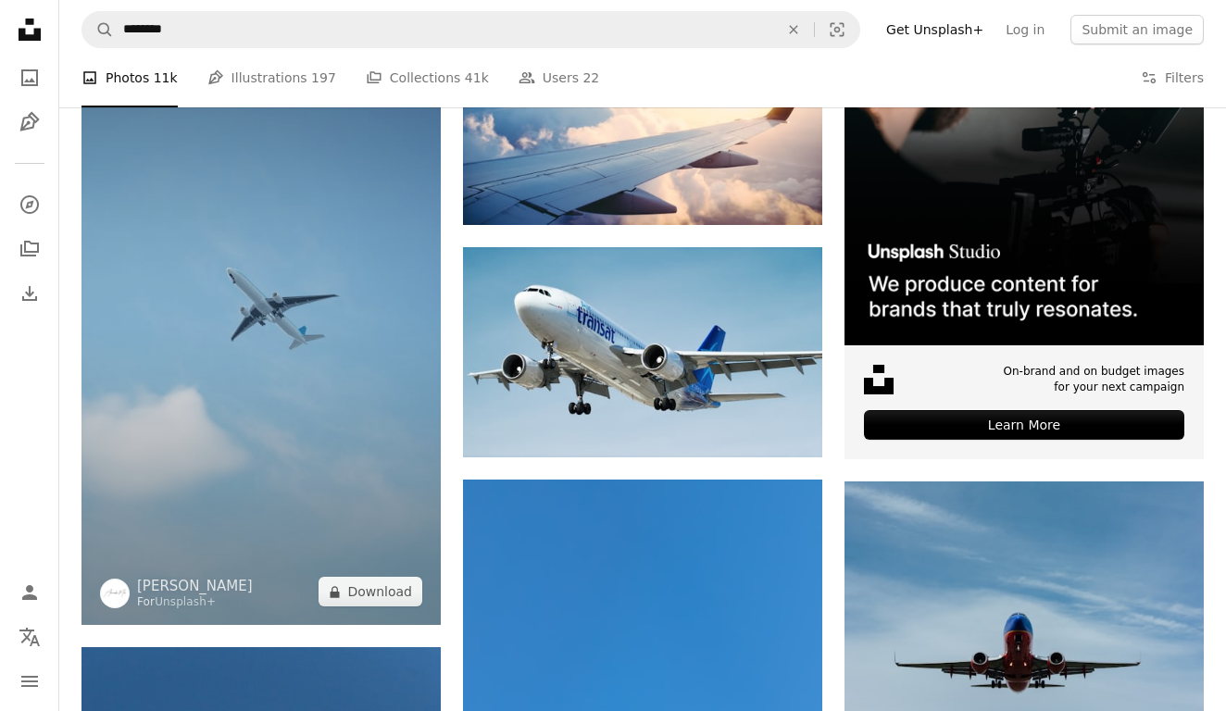
scroll to position [528, 0]
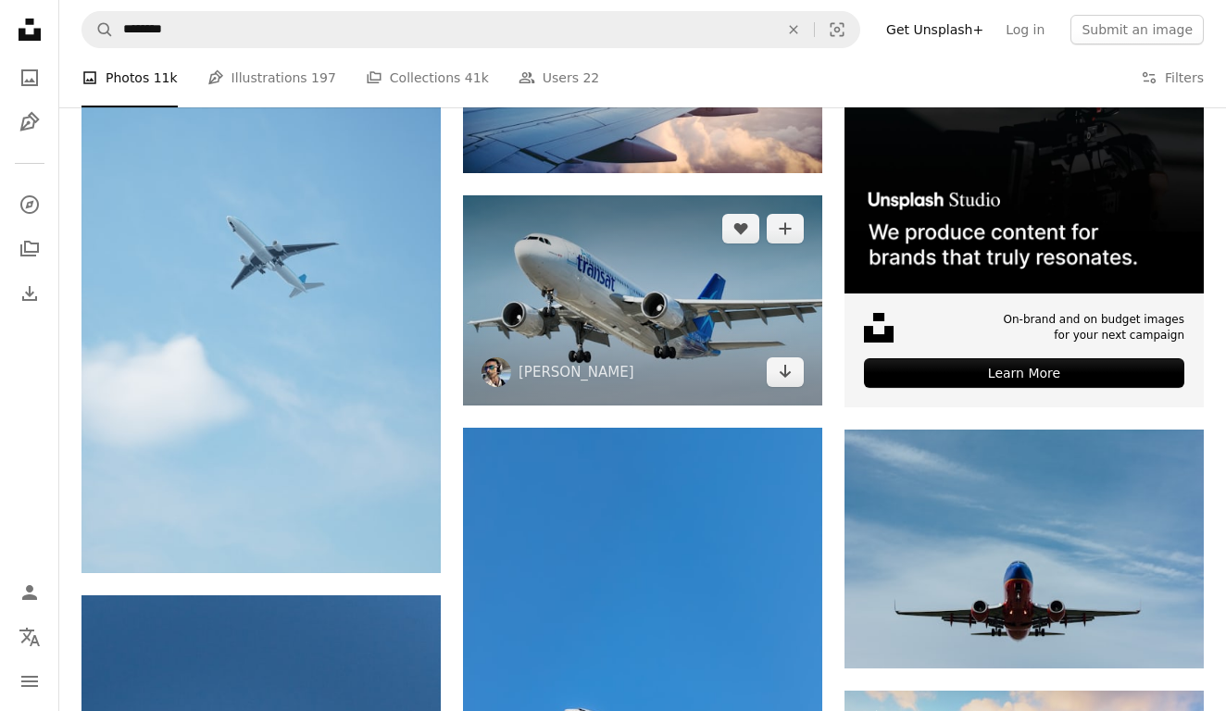
click at [476, 378] on img at bounding box center [642, 300] width 359 height 210
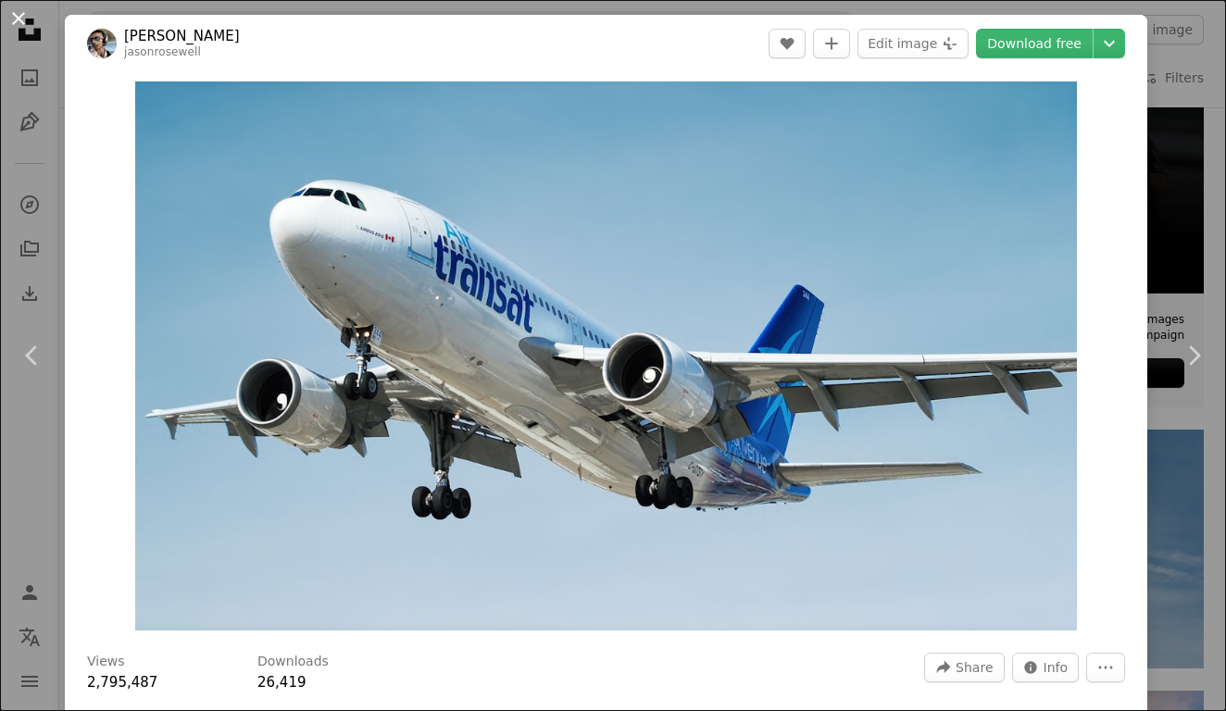
click at [21, 17] on button "An X shape" at bounding box center [18, 18] width 22 height 22
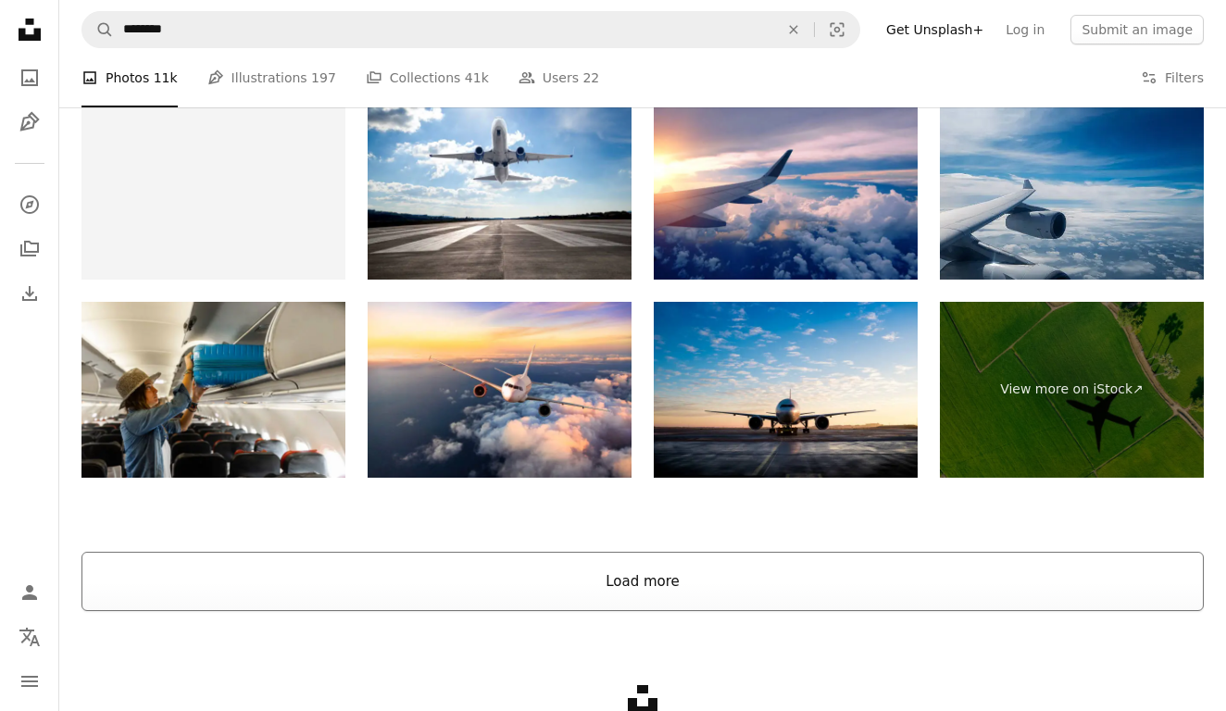
scroll to position [3612, 0]
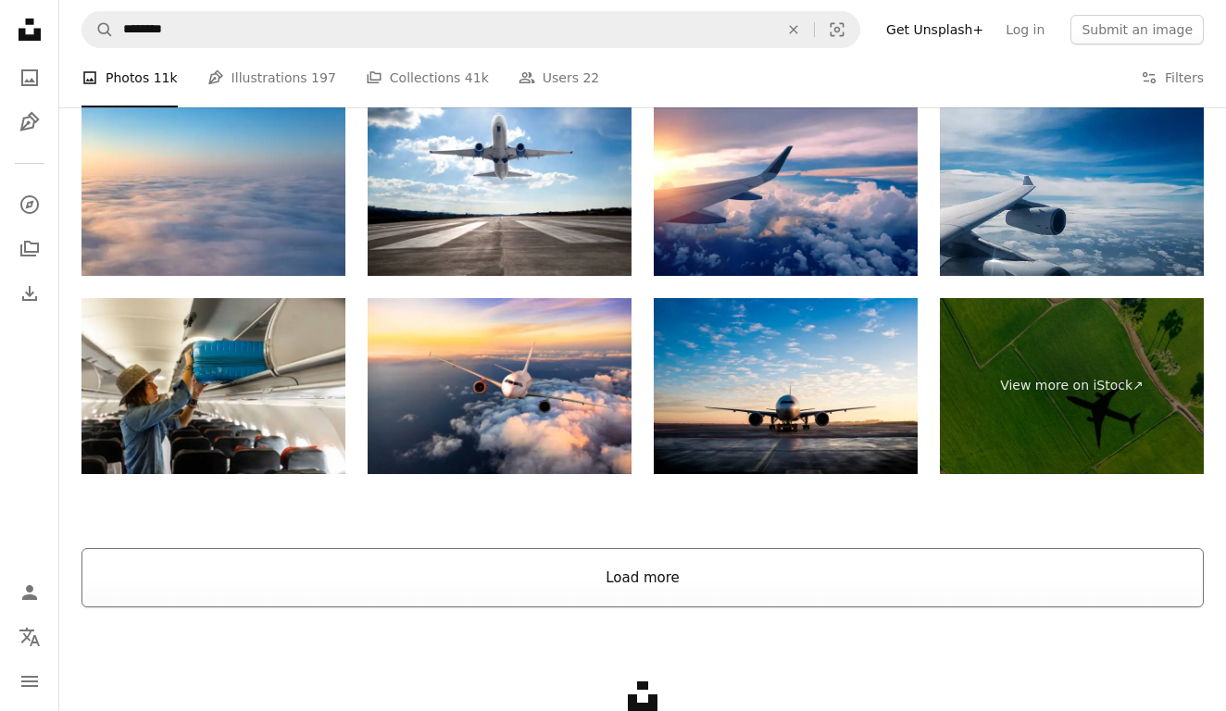
click at [660, 577] on button "Load more" at bounding box center [642, 577] width 1122 height 59
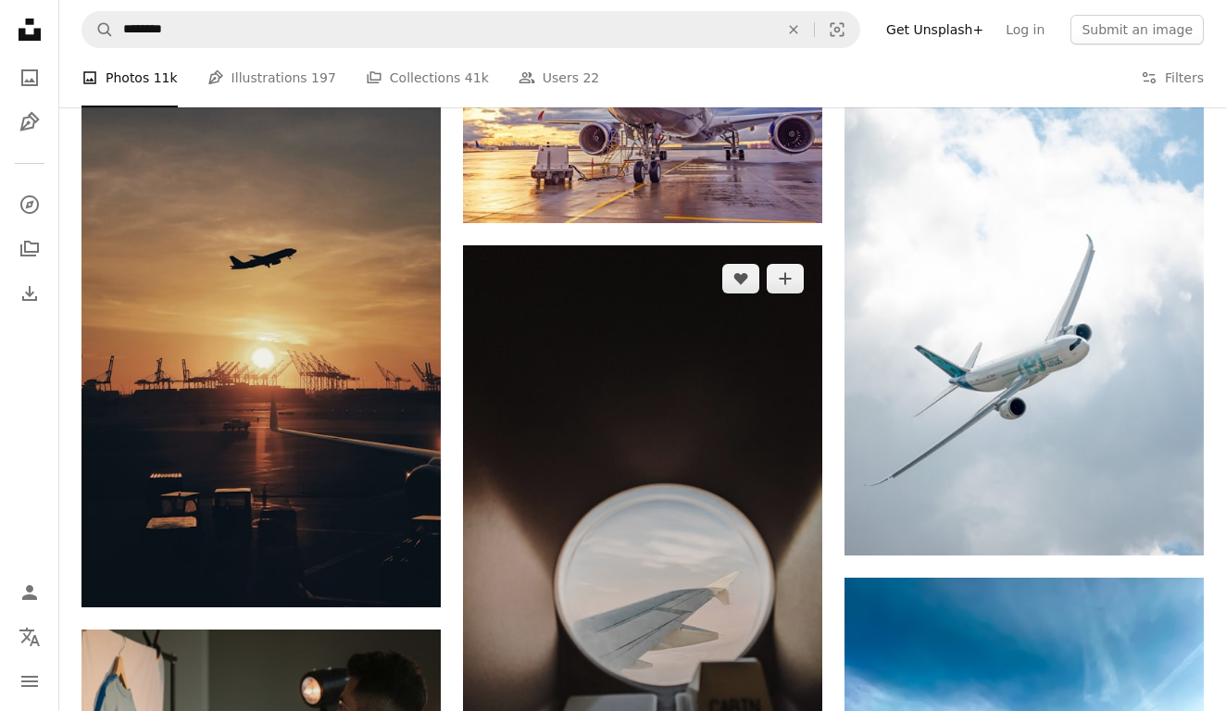
scroll to position [4508, 0]
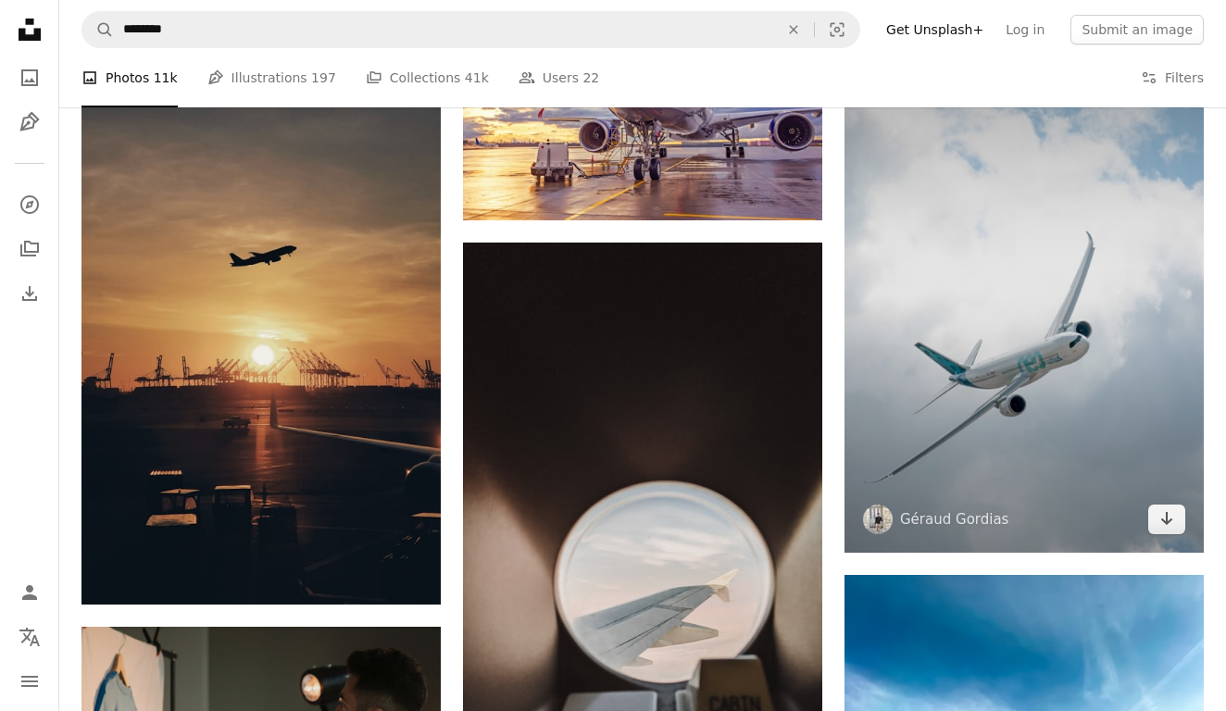
click at [921, 398] on img at bounding box center [1024, 283] width 359 height 539
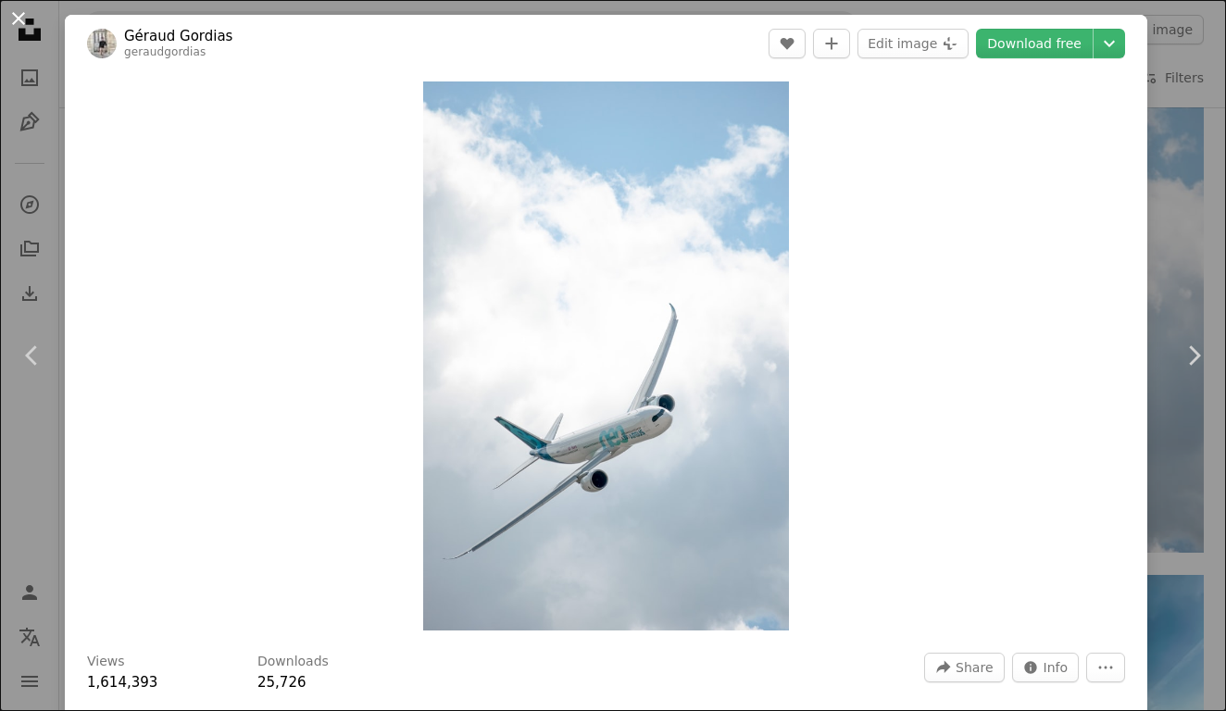
click at [18, 19] on button "An X shape" at bounding box center [18, 18] width 22 height 22
